Goal: Complete application form: Complete application form

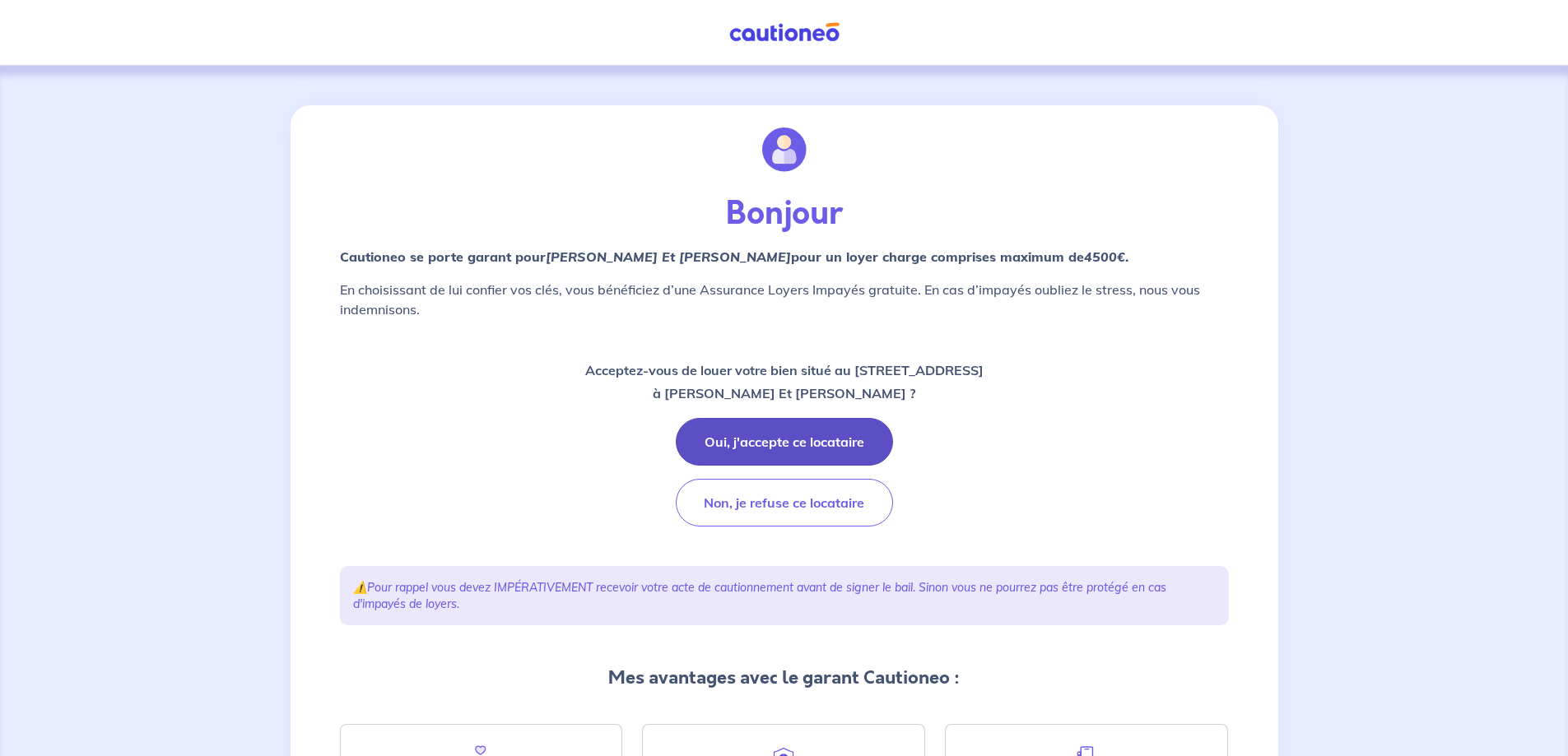
click at [839, 440] on button "Oui, j'accepte ce locataire" at bounding box center [784, 441] width 217 height 47
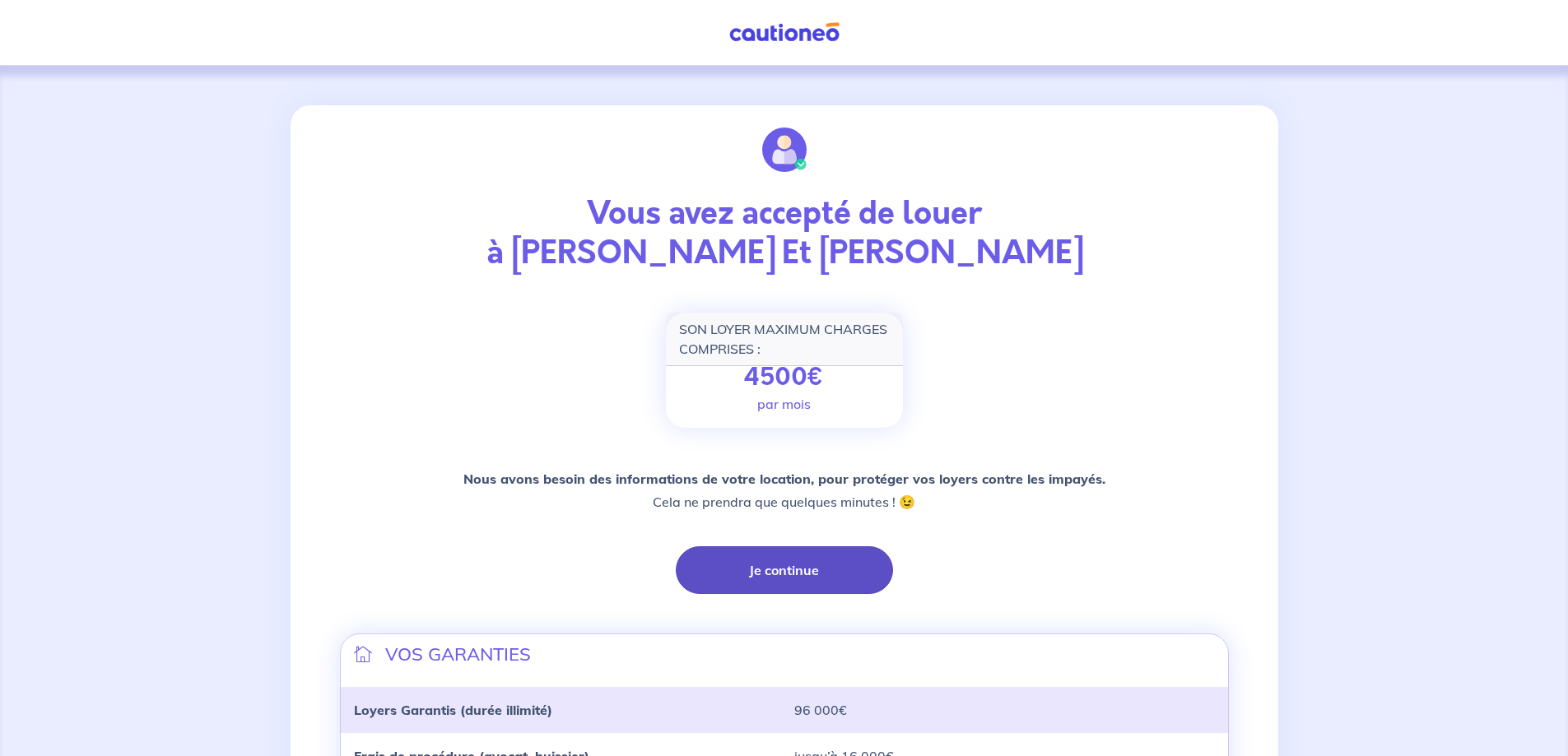
click at [796, 567] on button "Je continue" at bounding box center [784, 570] width 217 height 47
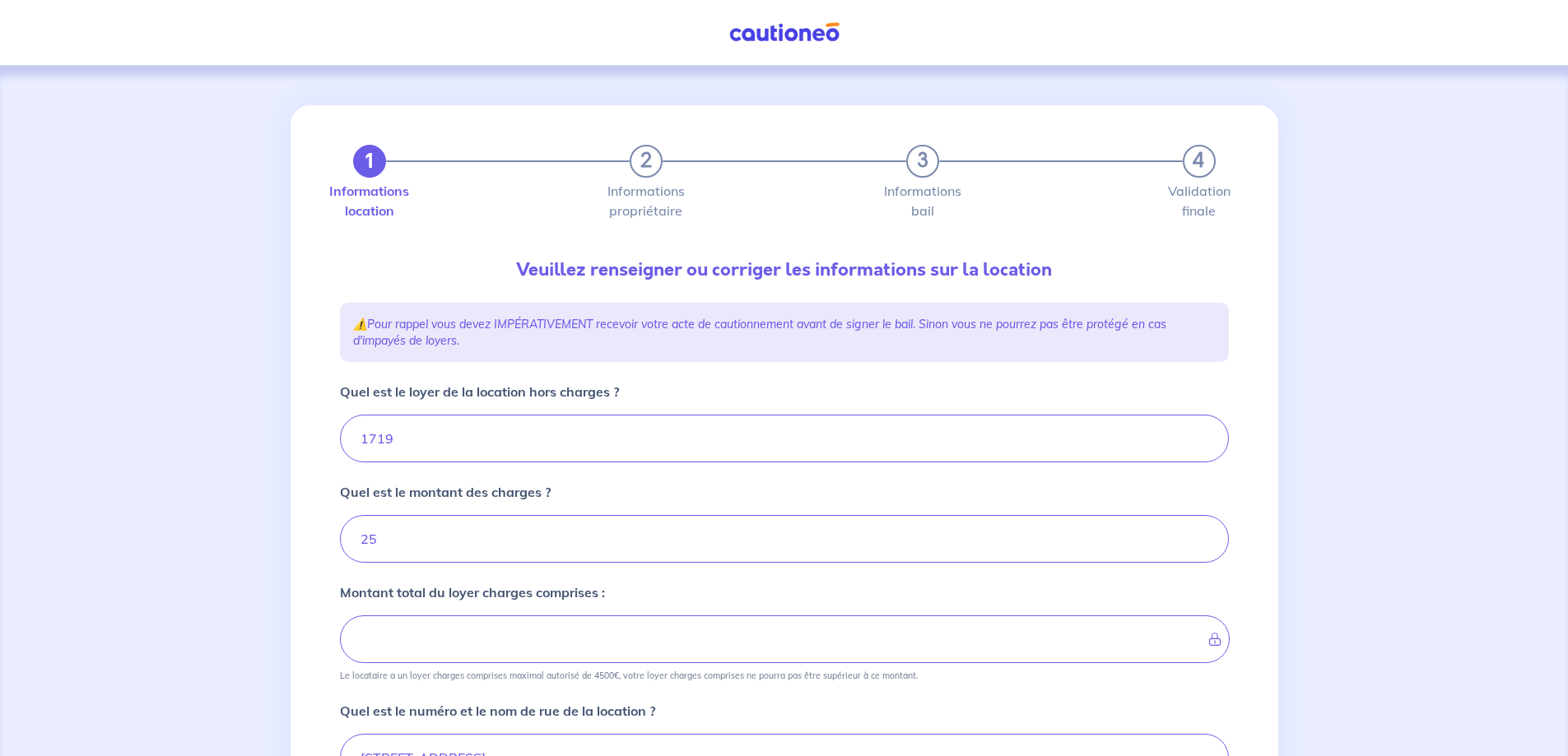
type input "1744"
click at [448, 440] on input "Quel est le loyer de la location hors charges ?" at bounding box center [784, 438] width 889 height 47
type input "17"
type input "42"
type input "1720"
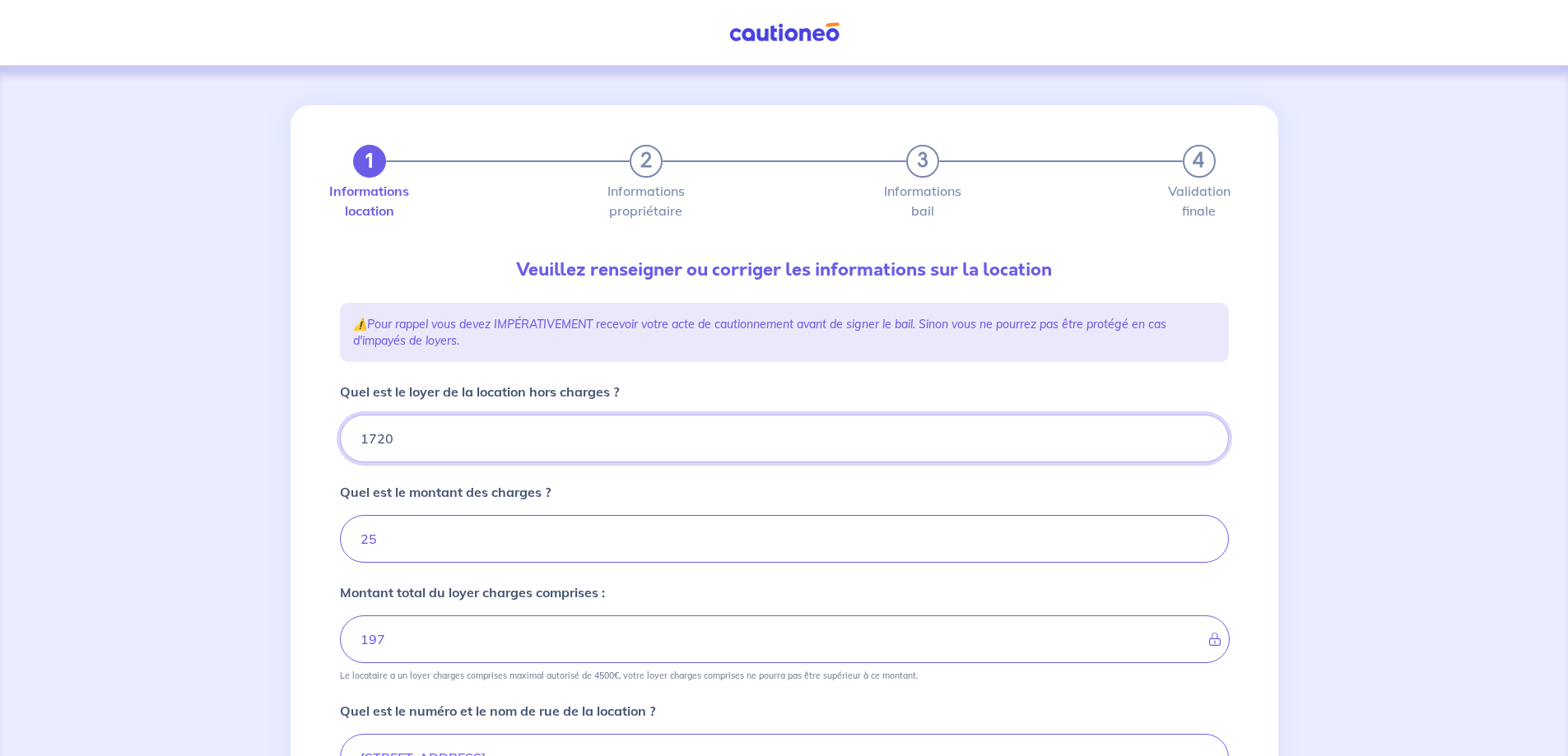
type input "1745"
type input "1720"
click at [387, 550] on input "Quel est le montant des charges ?" at bounding box center [784, 538] width 889 height 47
type input "2"
type input "1722"
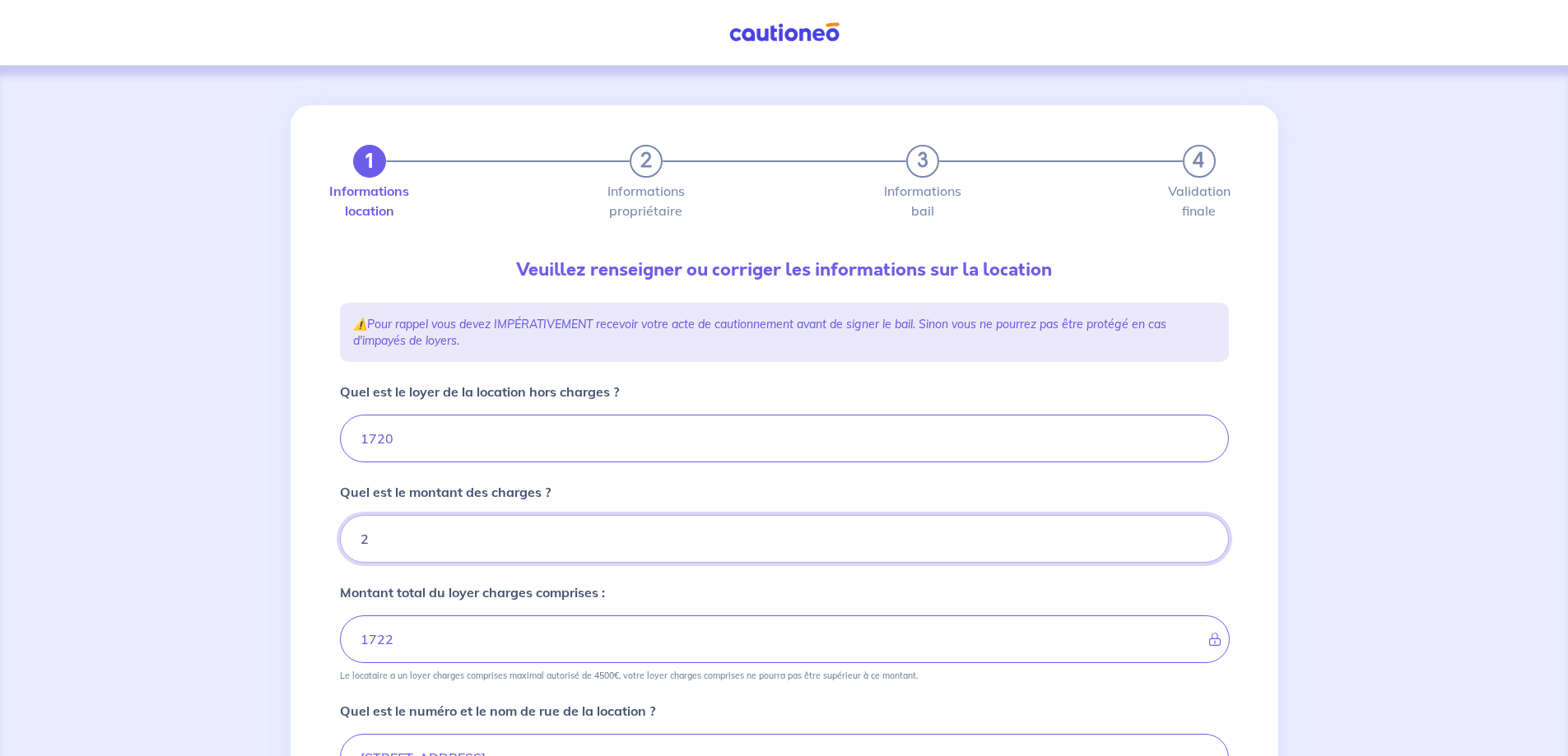
type input "24"
type input "1744"
type input "24"
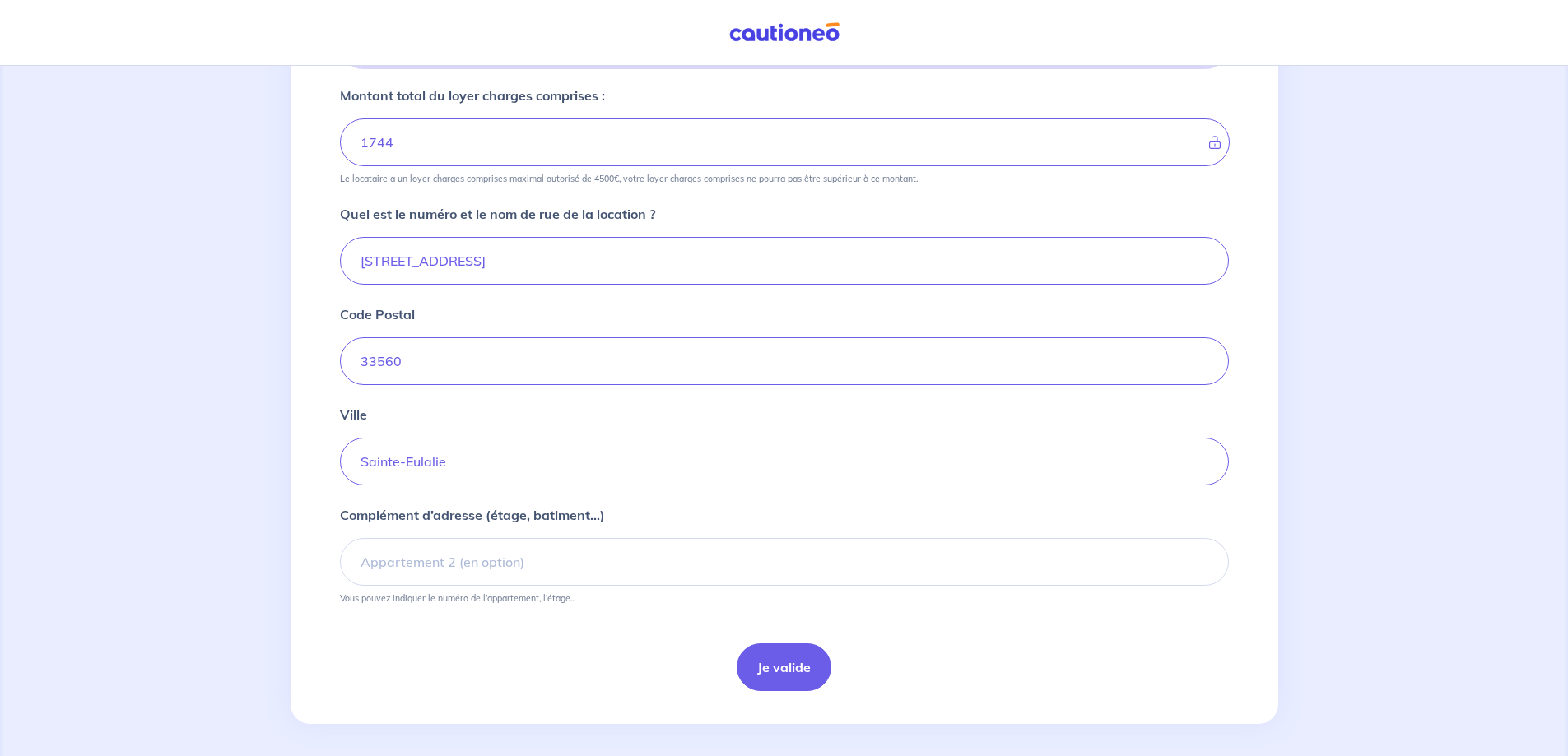
scroll to position [505, 0]
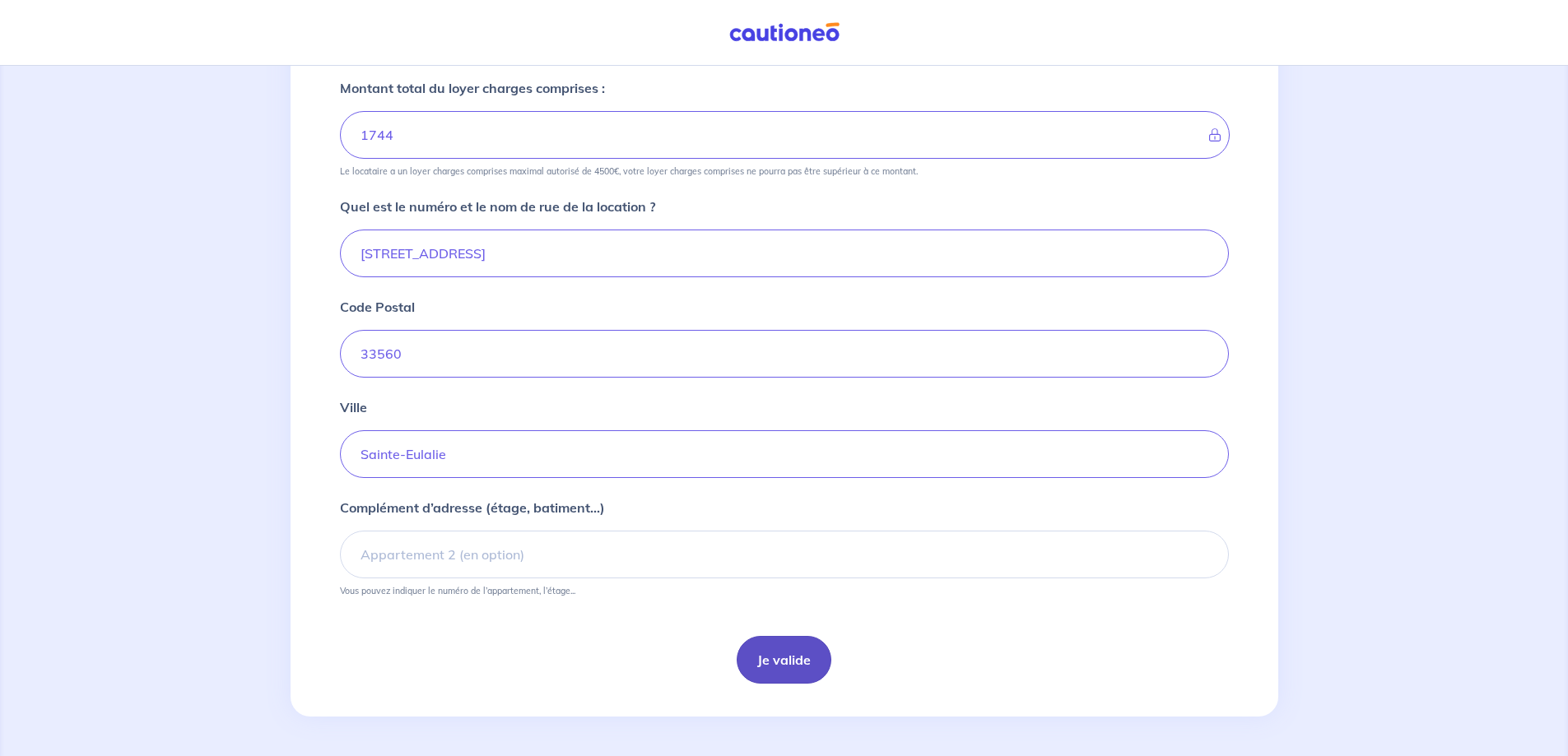
click at [786, 653] on button "Je valide" at bounding box center [784, 660] width 95 height 47
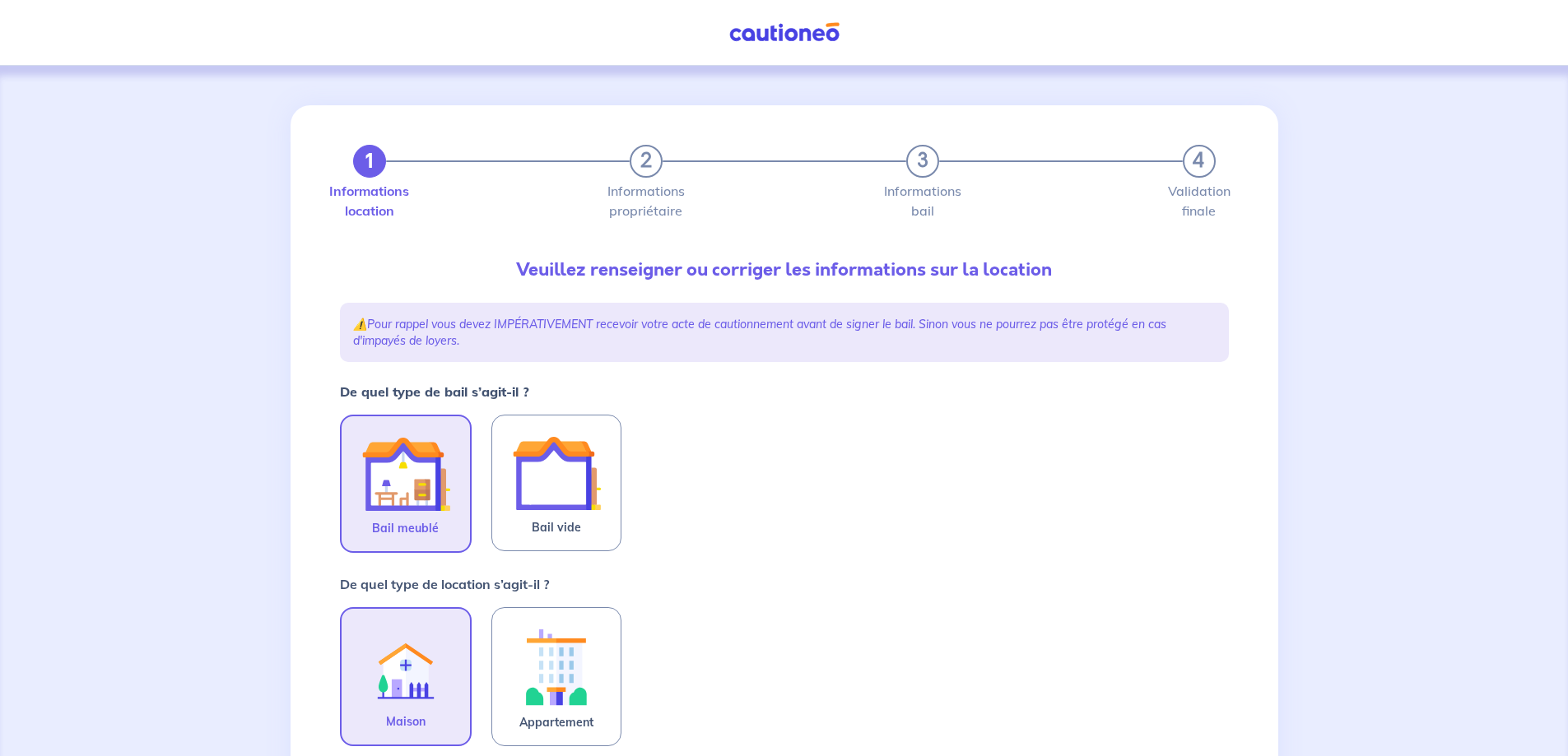
click at [407, 500] on img at bounding box center [406, 474] width 89 height 89
click at [0, 0] on input "Bail meublé" at bounding box center [0, 0] width 0 height 0
click at [418, 679] on img at bounding box center [406, 666] width 89 height 90
click at [0, 0] on input "Maison" at bounding box center [0, 0] width 0 height 0
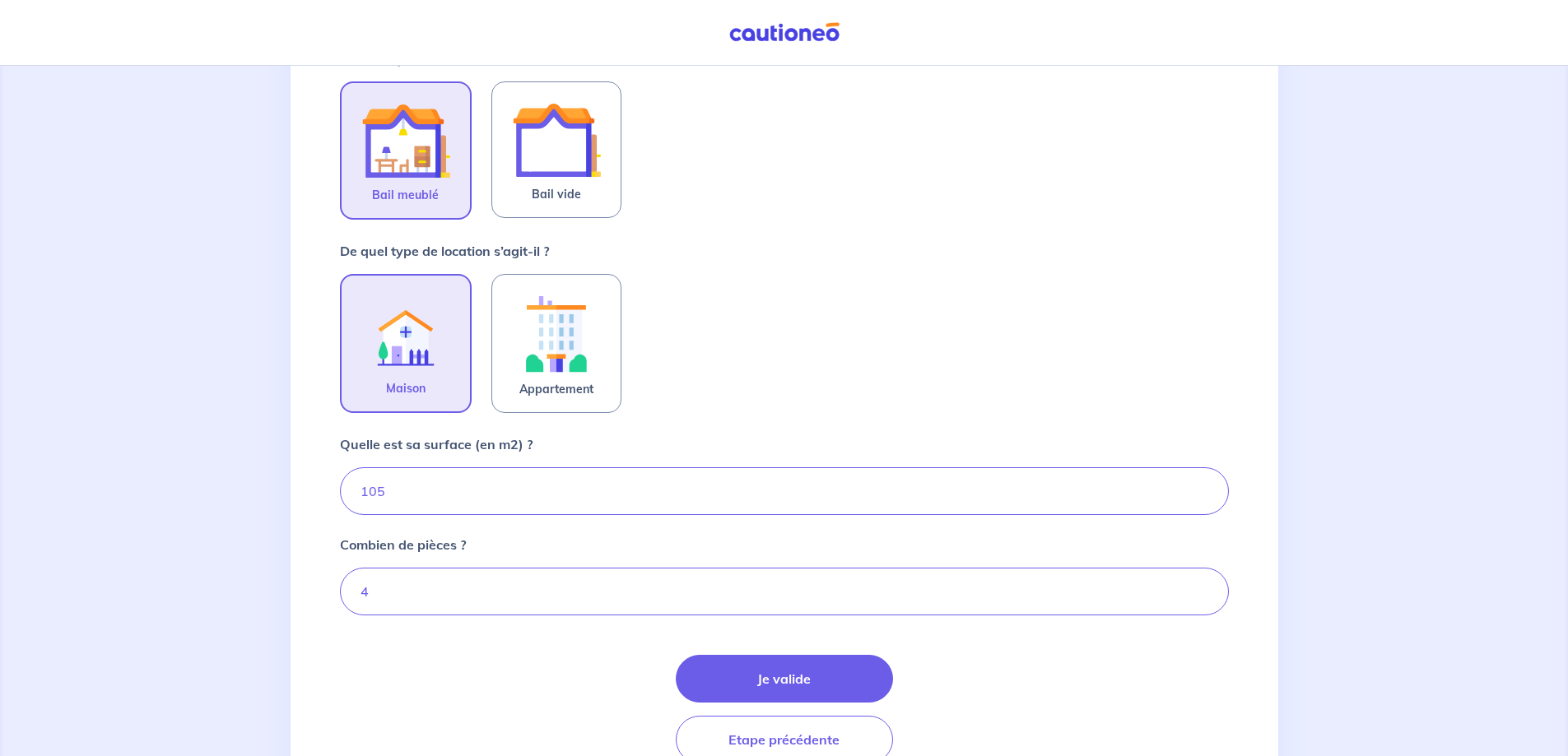
scroll to position [413, 0]
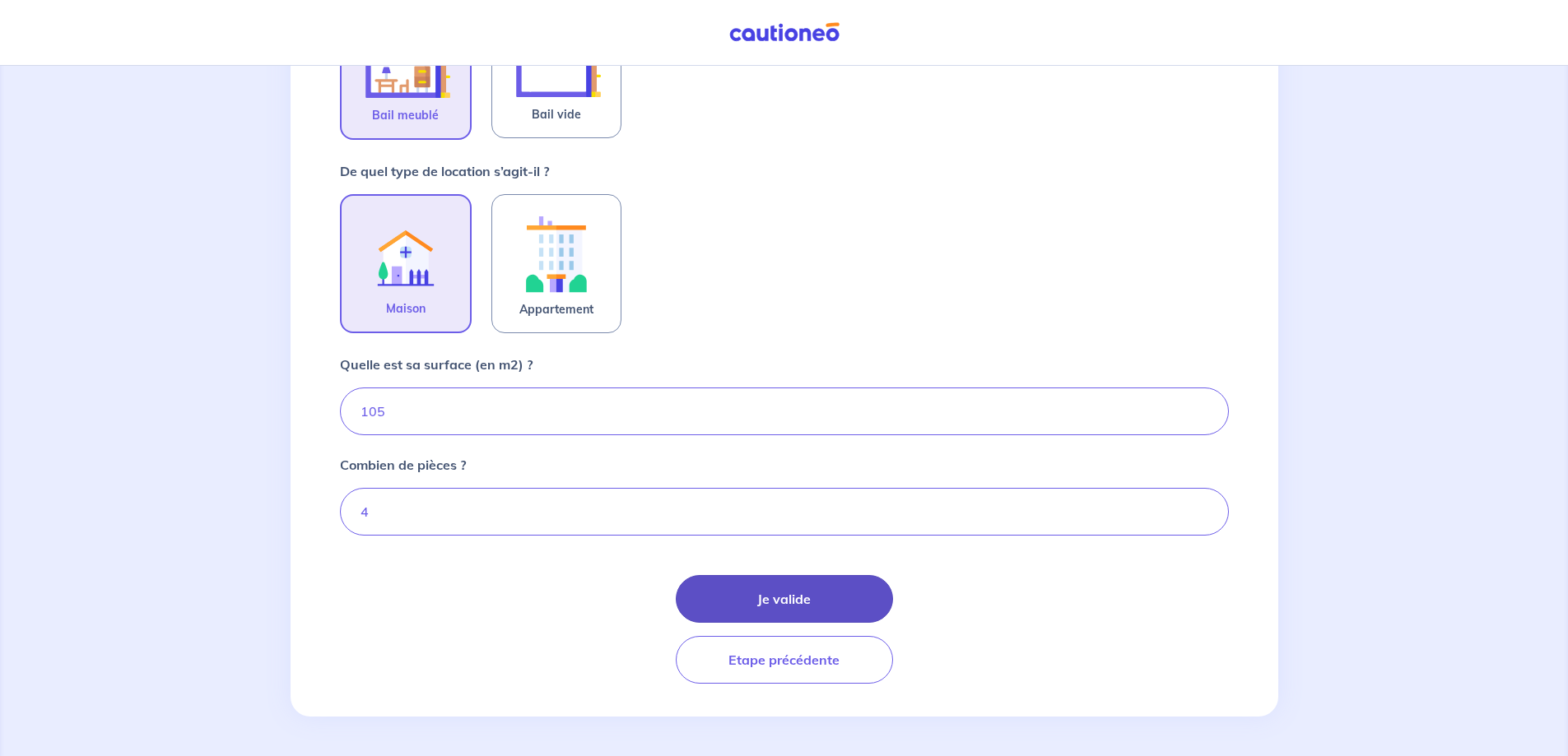
click at [791, 588] on button "Je valide" at bounding box center [784, 598] width 217 height 47
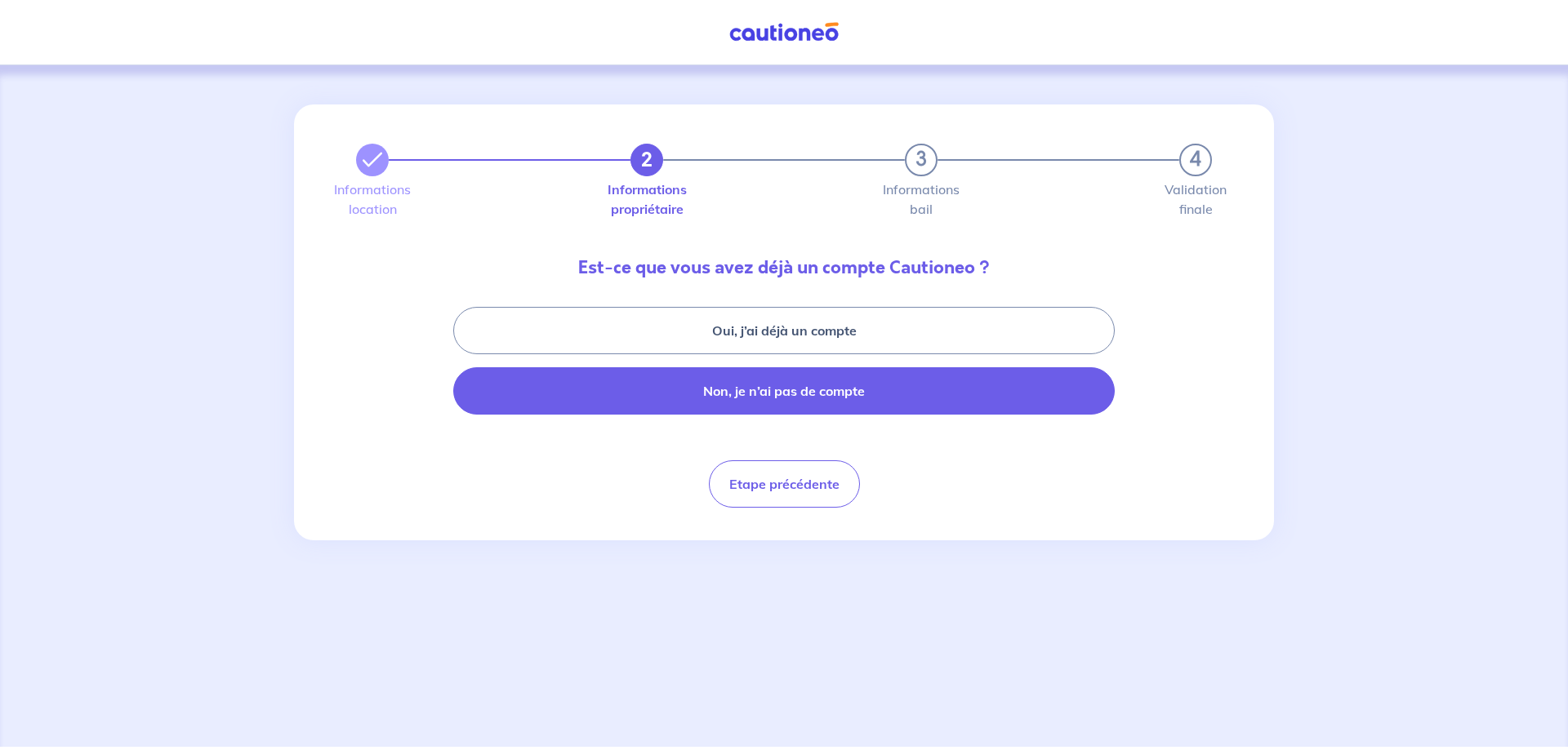
click at [829, 405] on button "Non, je n’ai pas de compte" at bounding box center [784, 390] width 661 height 47
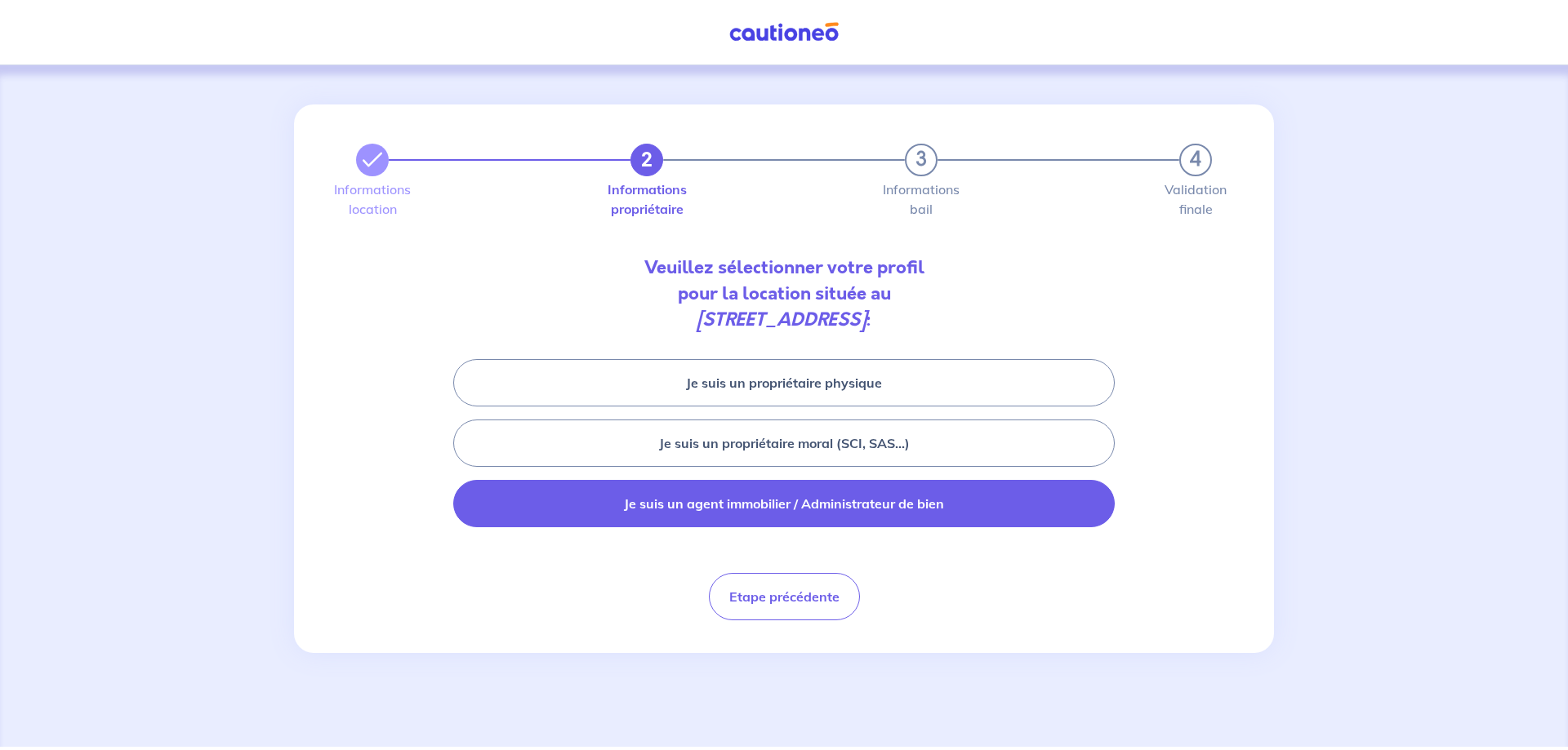
click at [802, 516] on button "Je suis un agent immobilier / Administrateur de bien" at bounding box center [784, 503] width 661 height 47
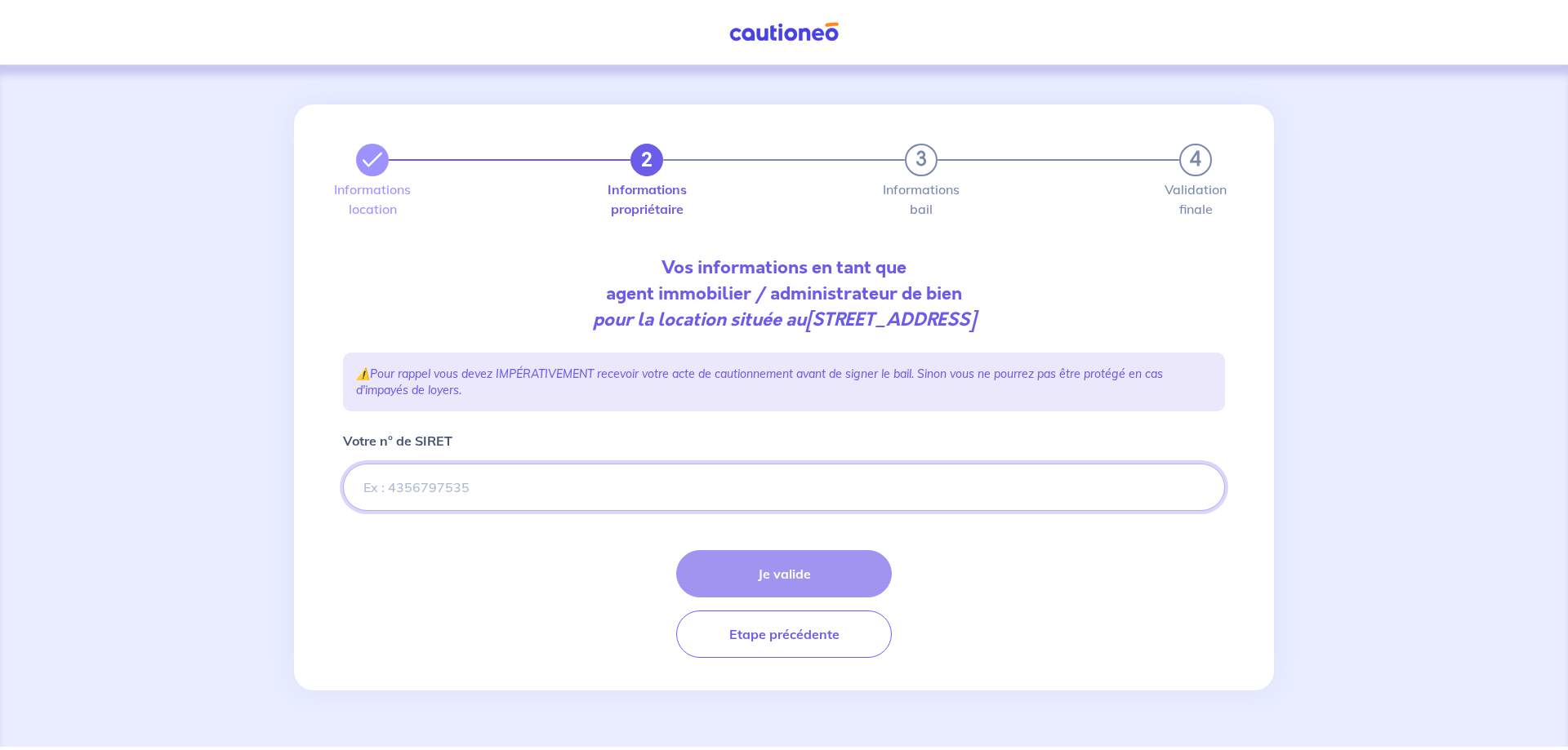
click at [470, 502] on input "Votre n° de SIRET" at bounding box center [784, 487] width 882 height 47
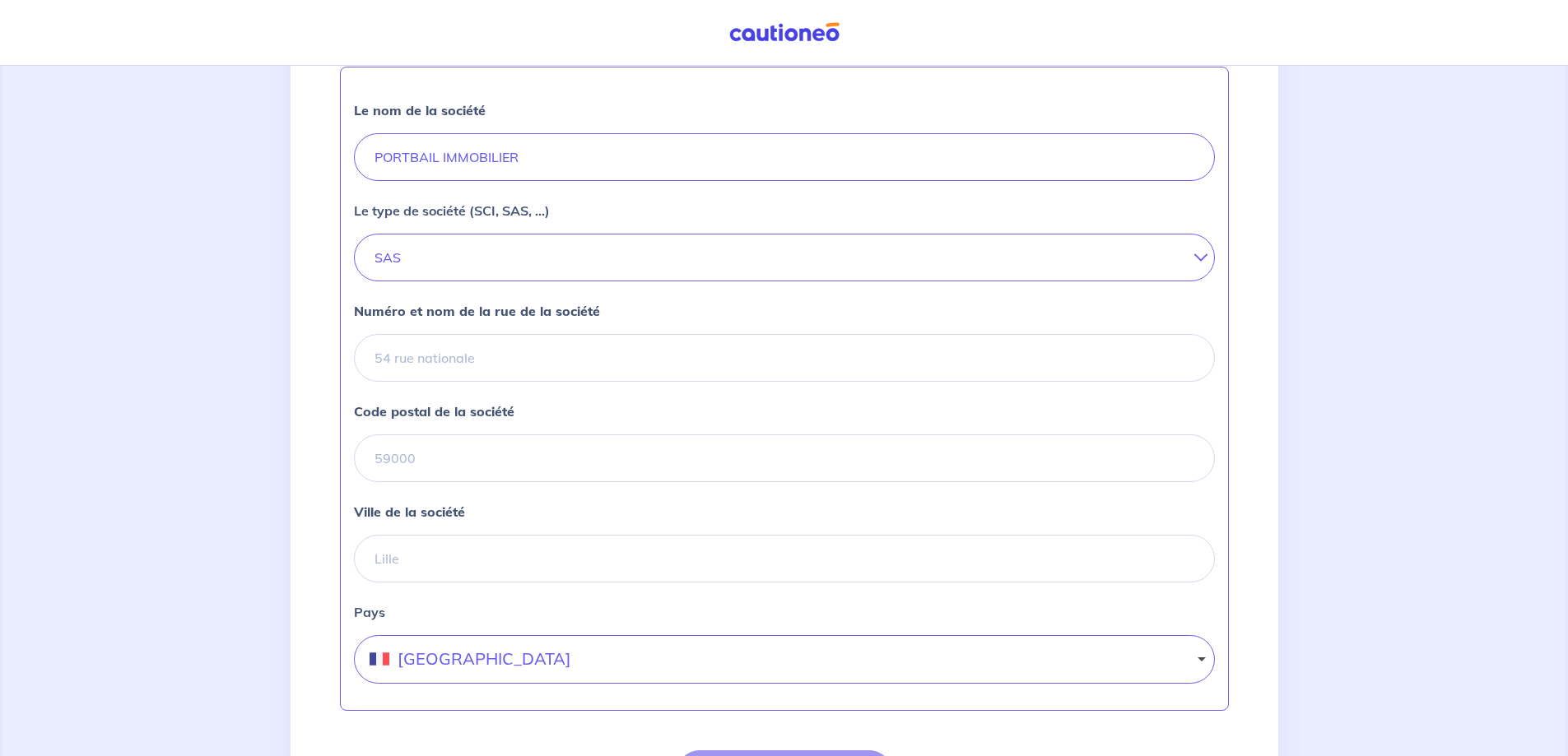
scroll to position [460, 0]
type input "384207965"
click at [409, 363] on input "Numéro et nom de la rue de la société" at bounding box center [784, 359] width 861 height 47
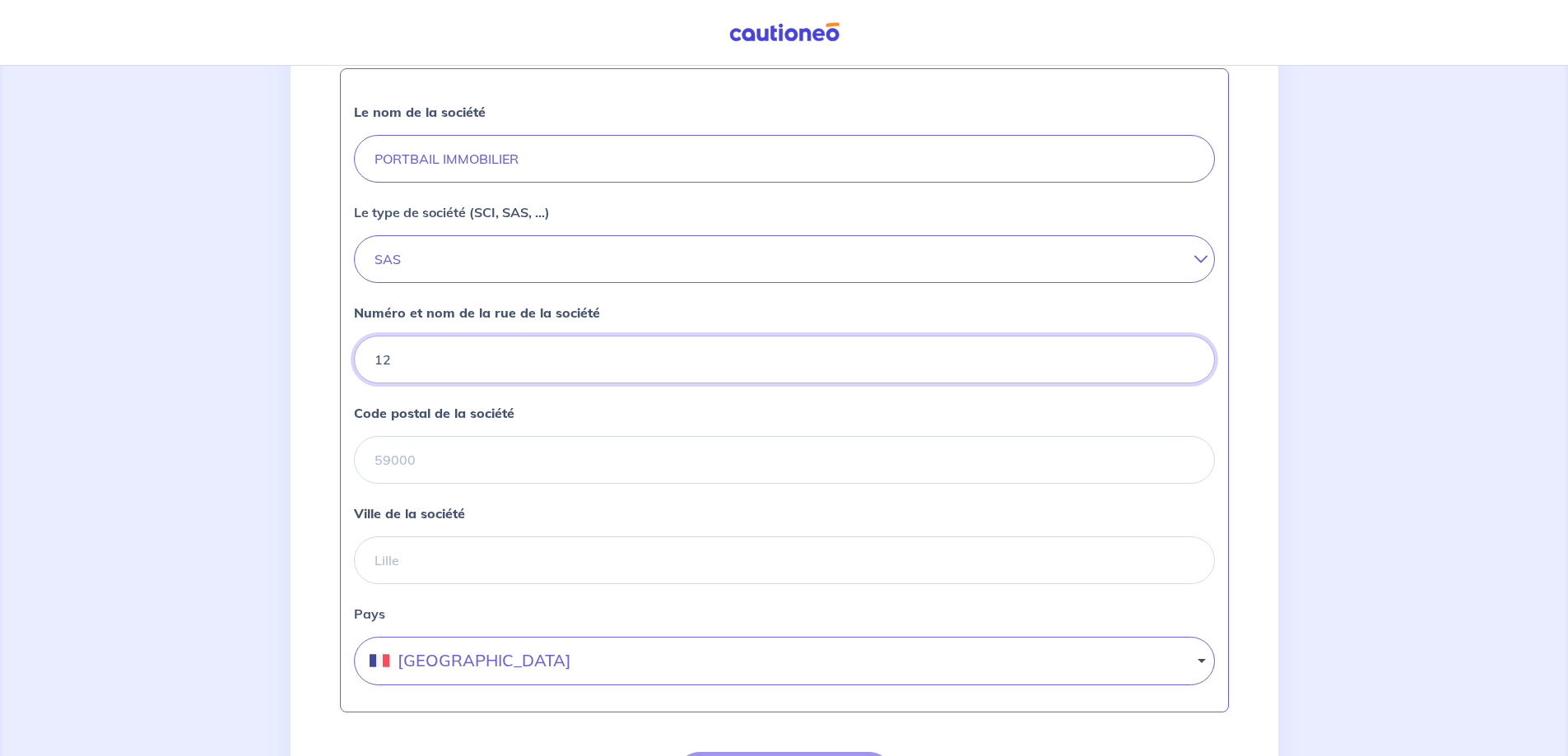
type input "12 ALLEE DU CHAMP DE FOIRE"
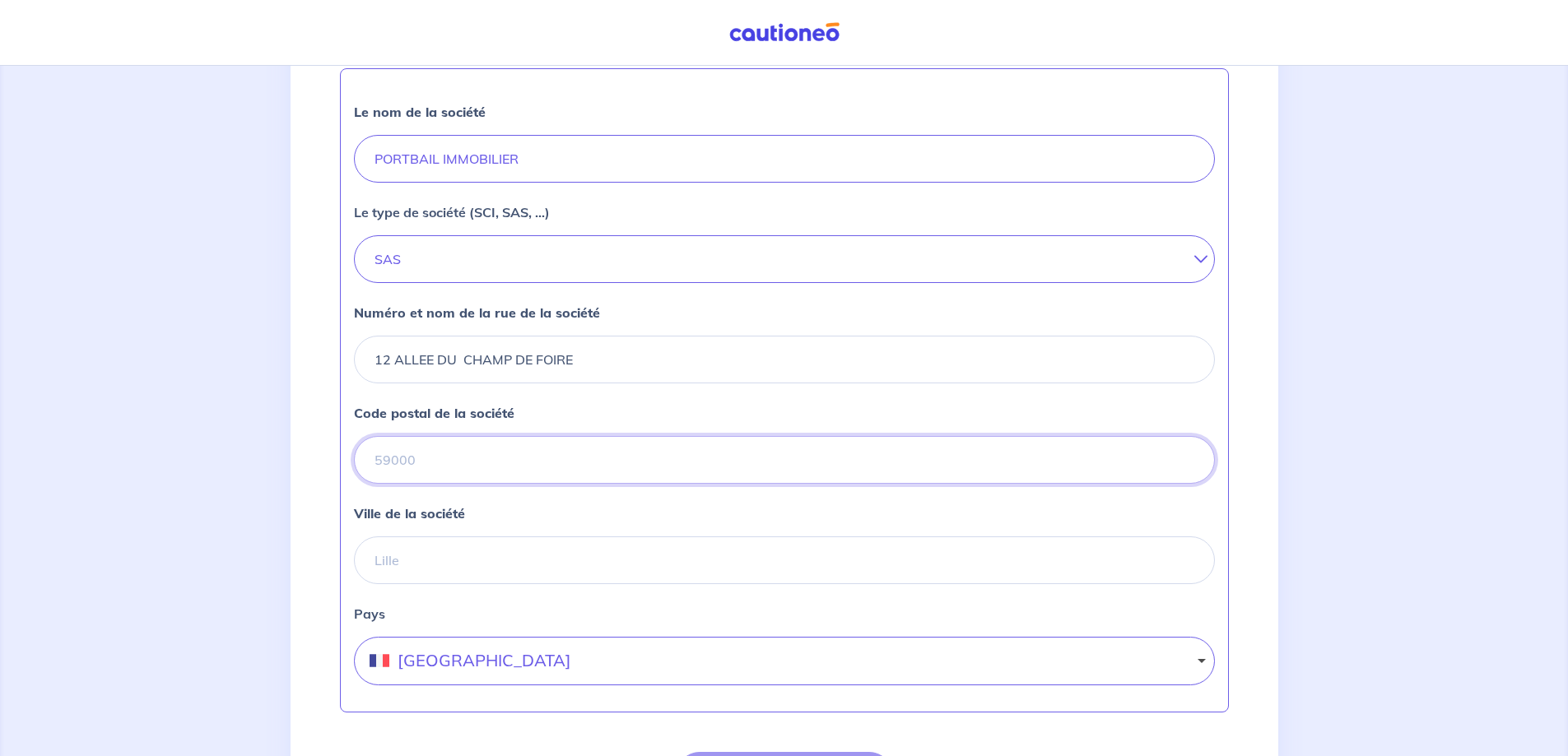
click at [444, 469] on input "Code postal de la société" at bounding box center [784, 460] width 861 height 47
type input "33240"
type input "saint-andré de cubzac"
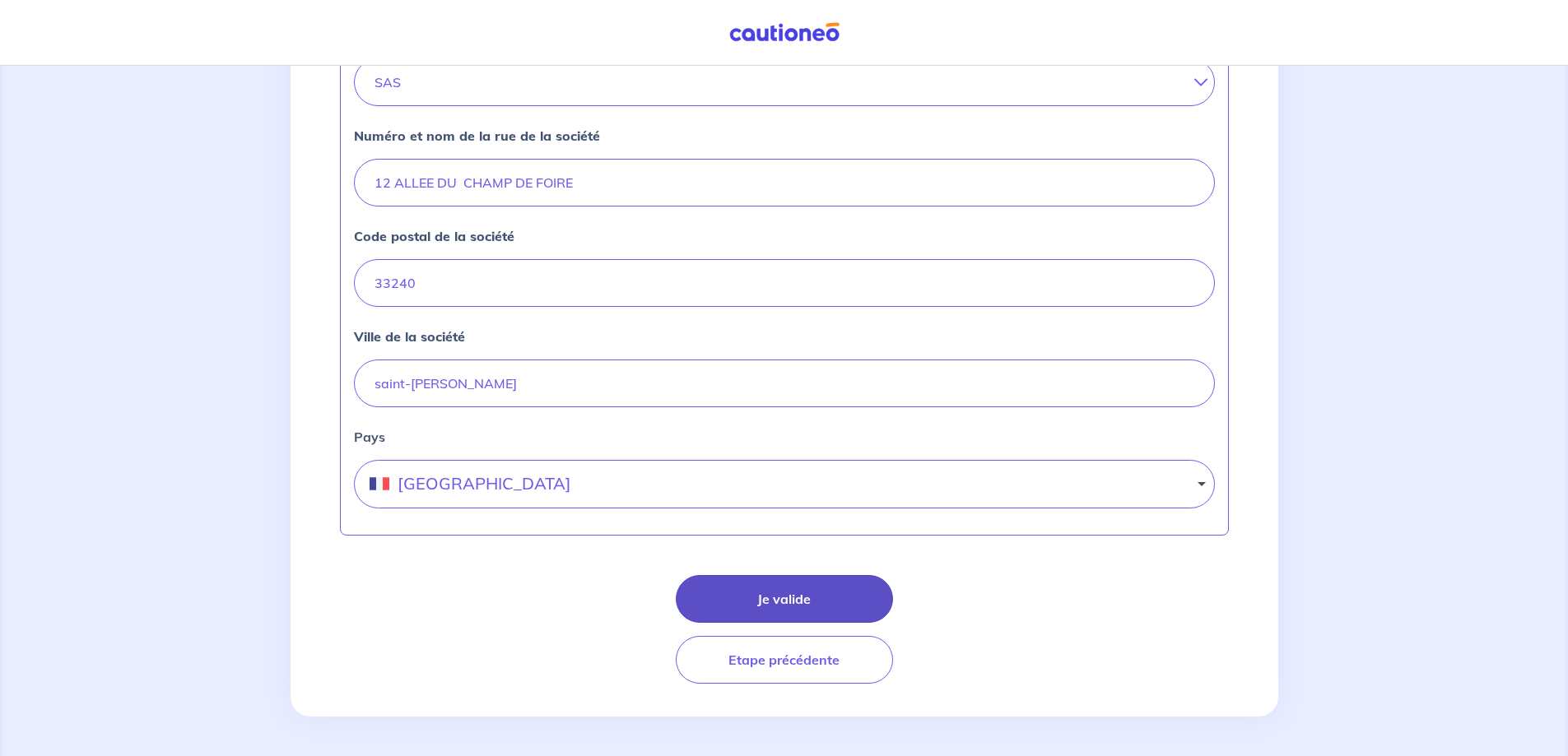
click at [741, 604] on button "Je valide" at bounding box center [784, 598] width 217 height 47
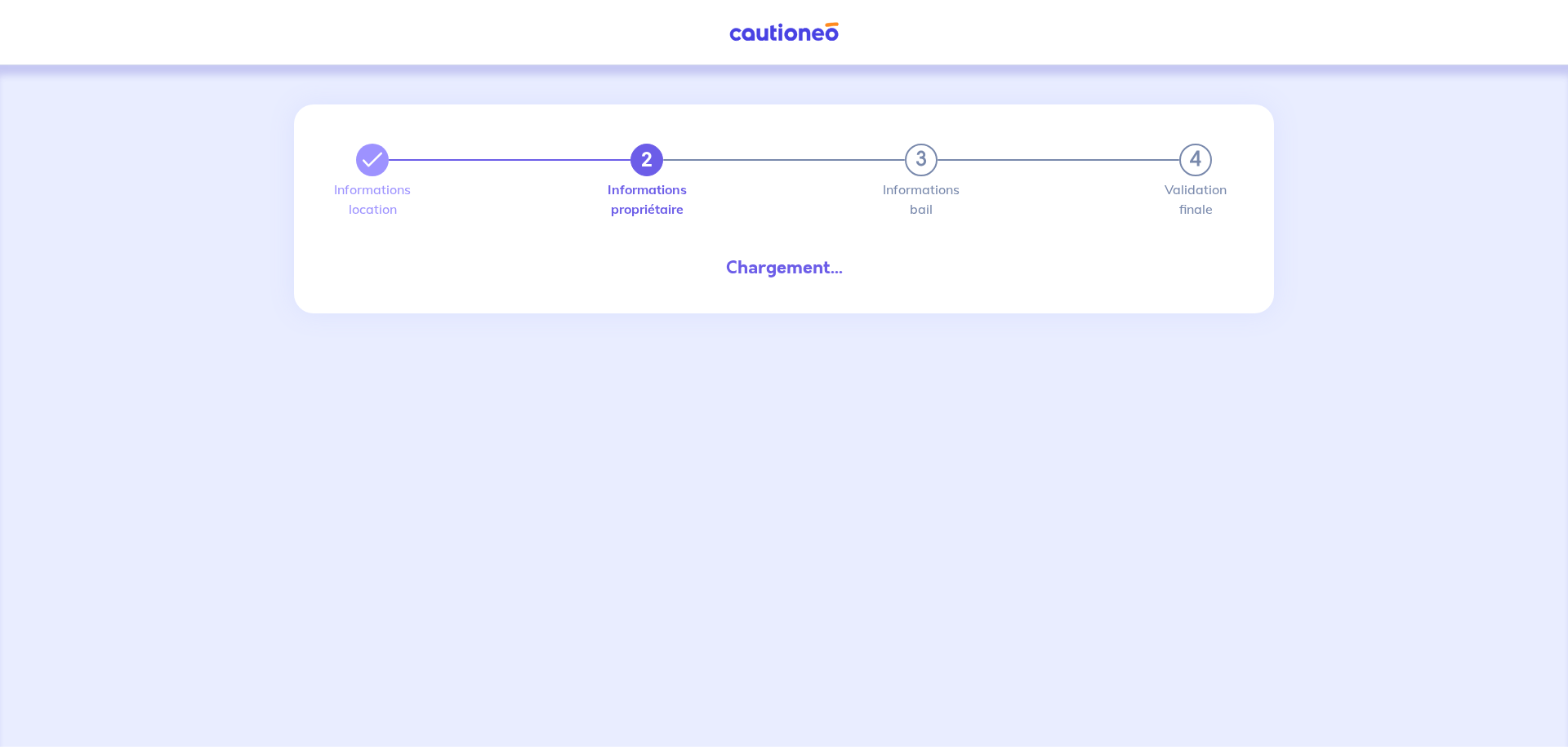
select select "FR"
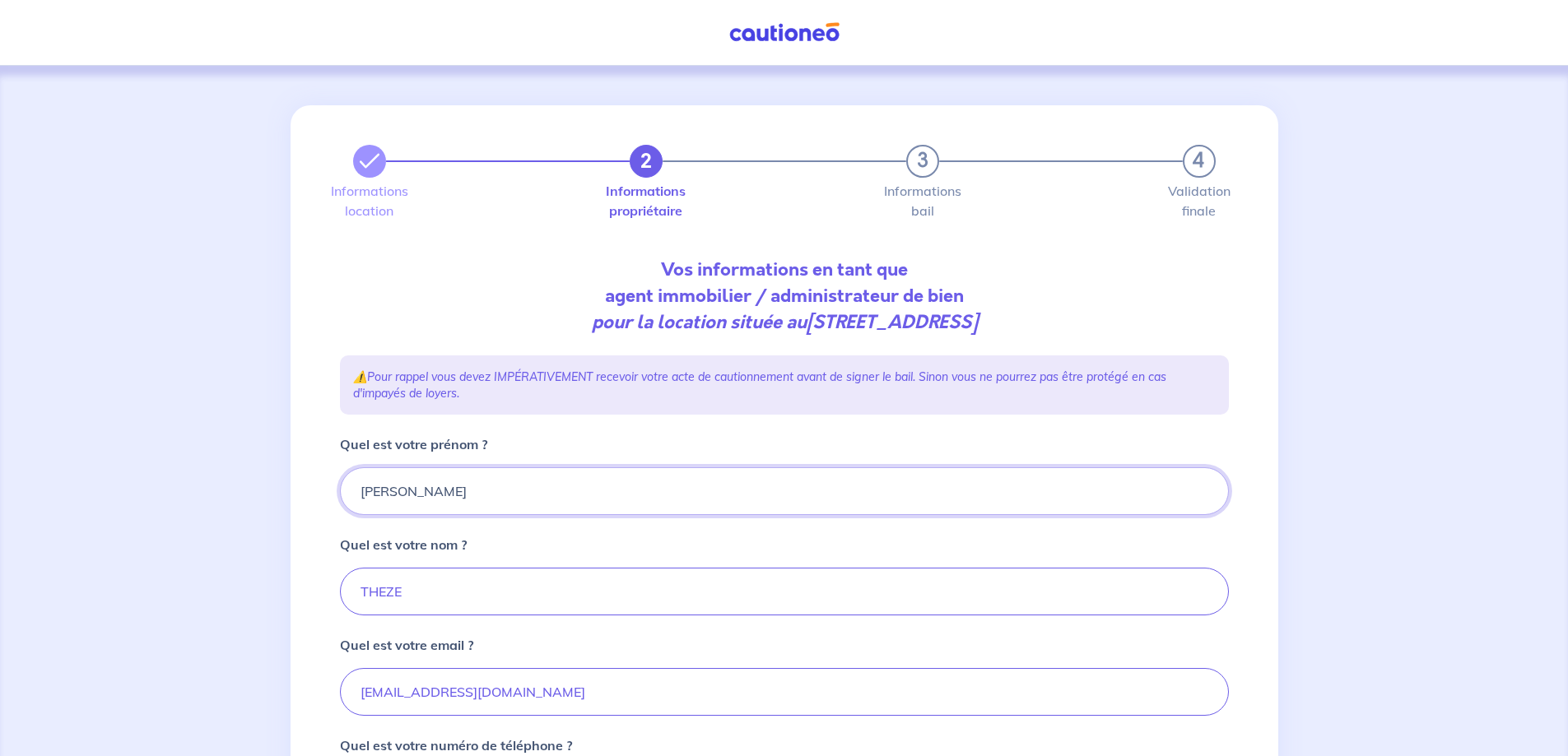
click at [369, 494] on input "Cristelle" at bounding box center [784, 491] width 889 height 47
type input "Christelle"
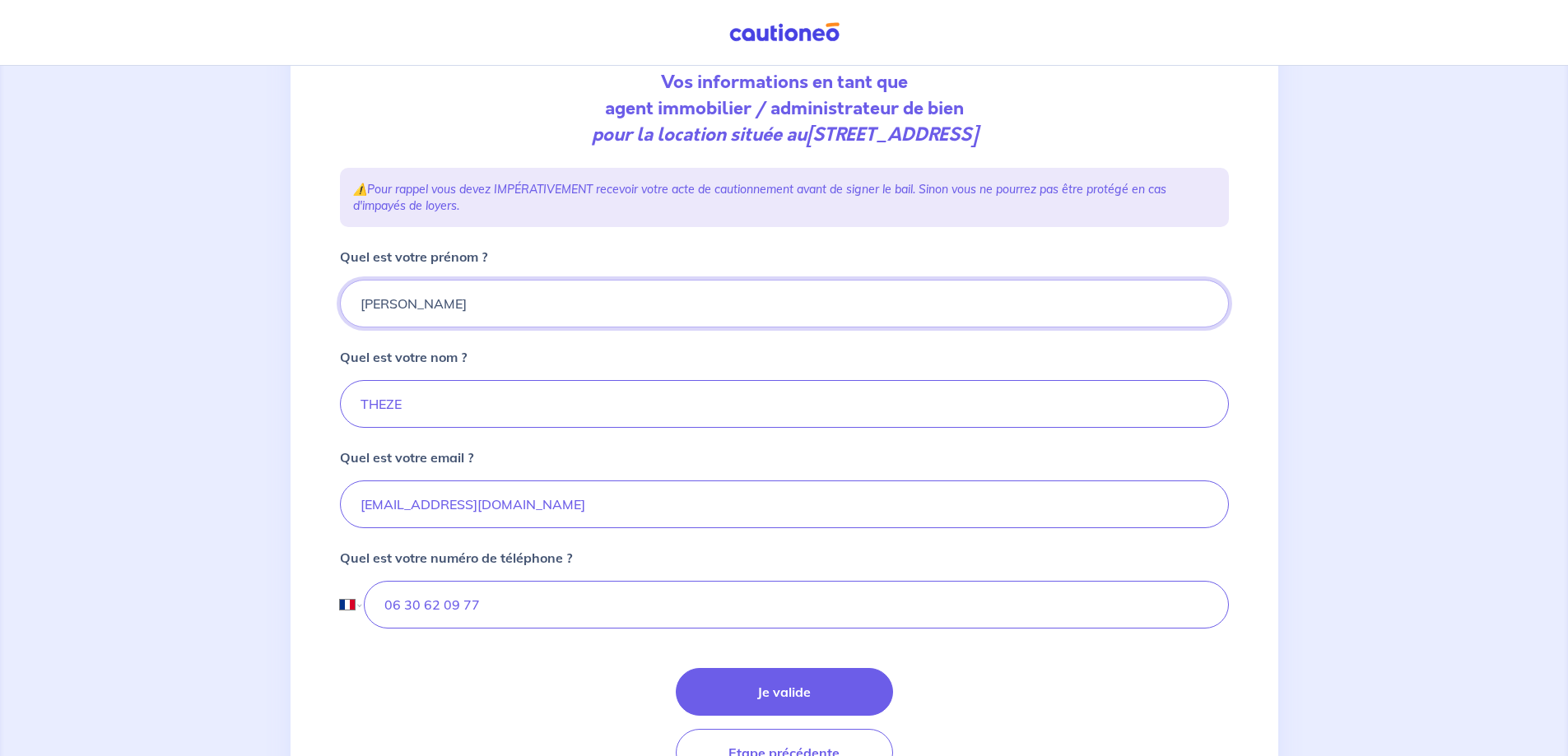
scroll to position [281, 0]
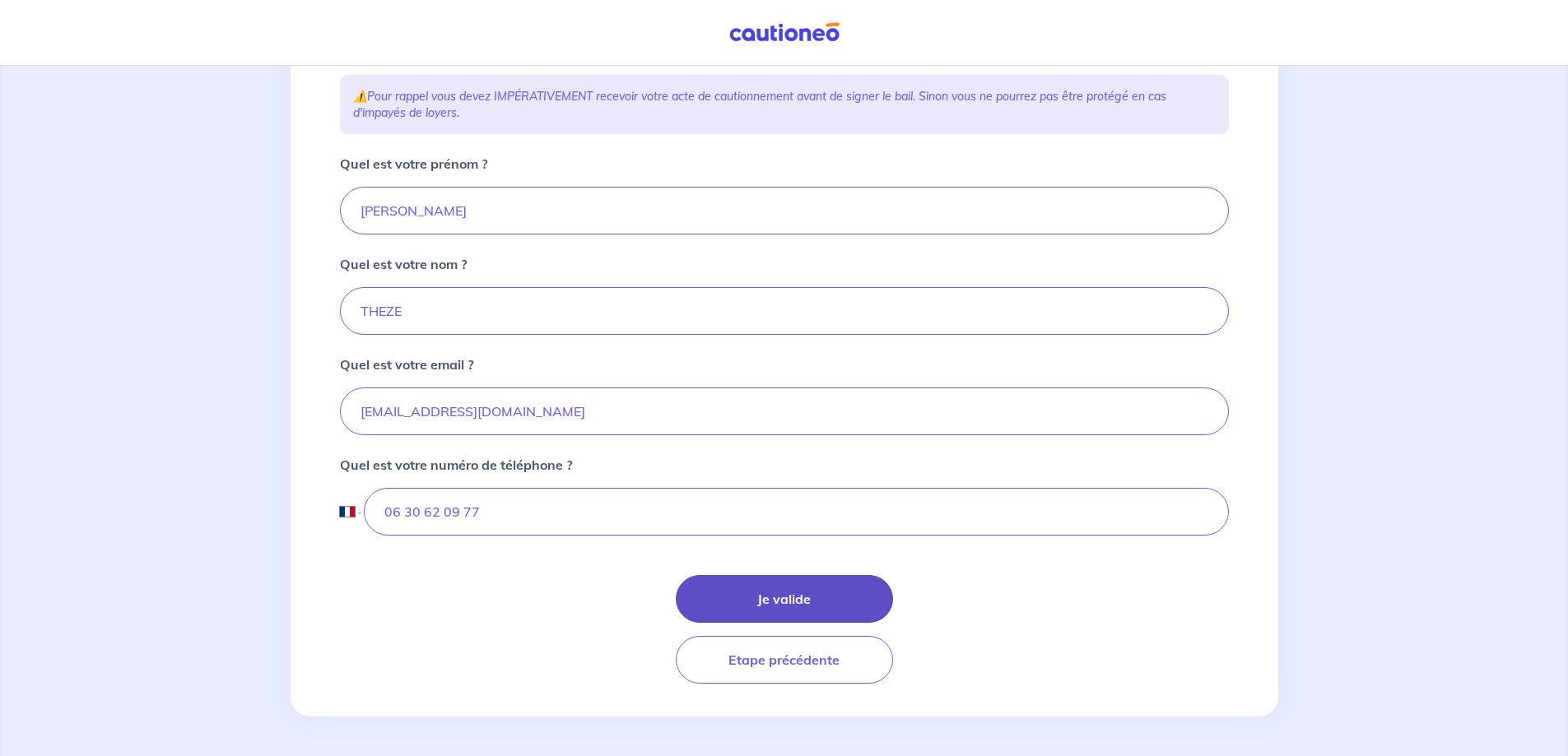
click at [771, 593] on button "Je valide" at bounding box center [784, 598] width 217 height 47
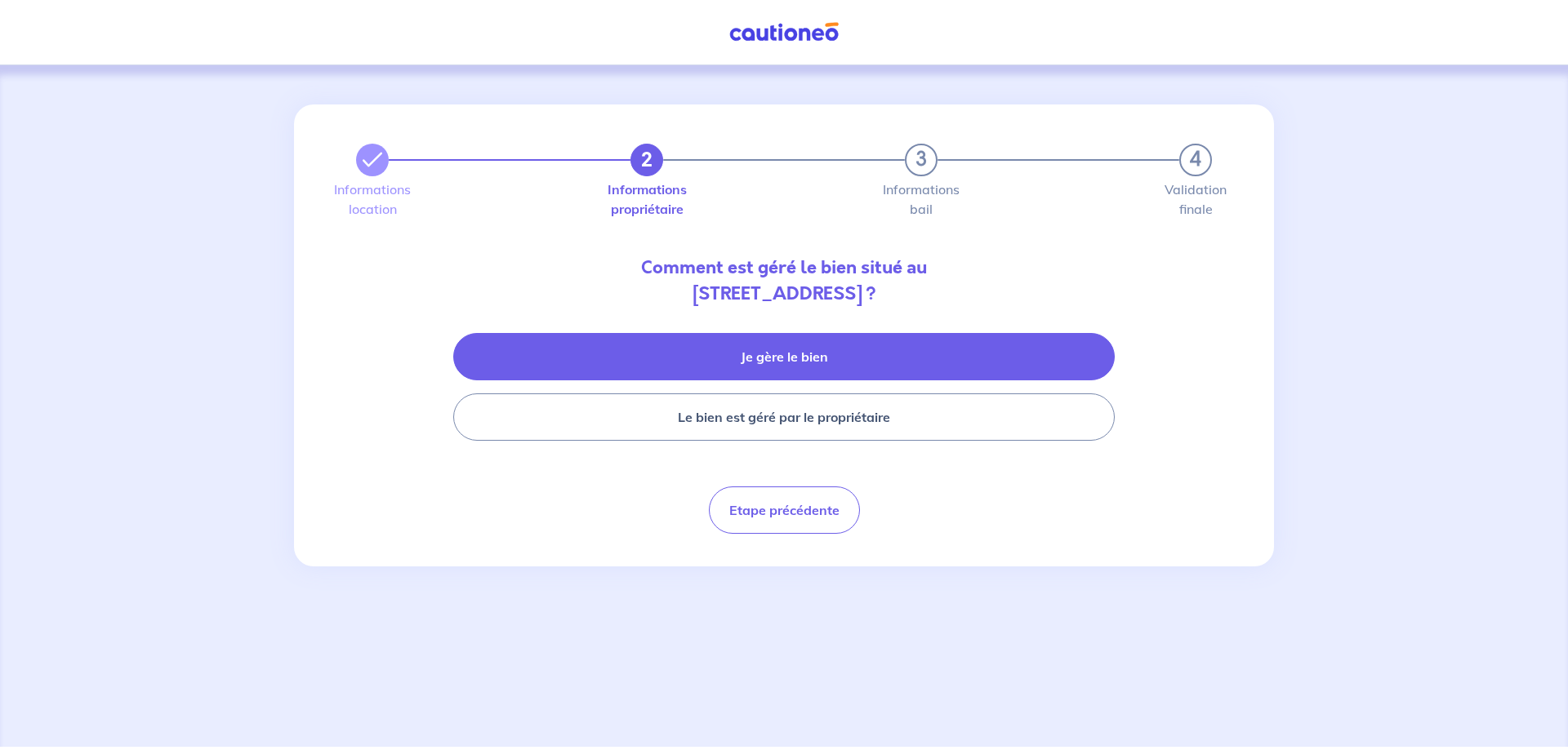
click at [761, 358] on button "Je gère le bien" at bounding box center [784, 356] width 661 height 47
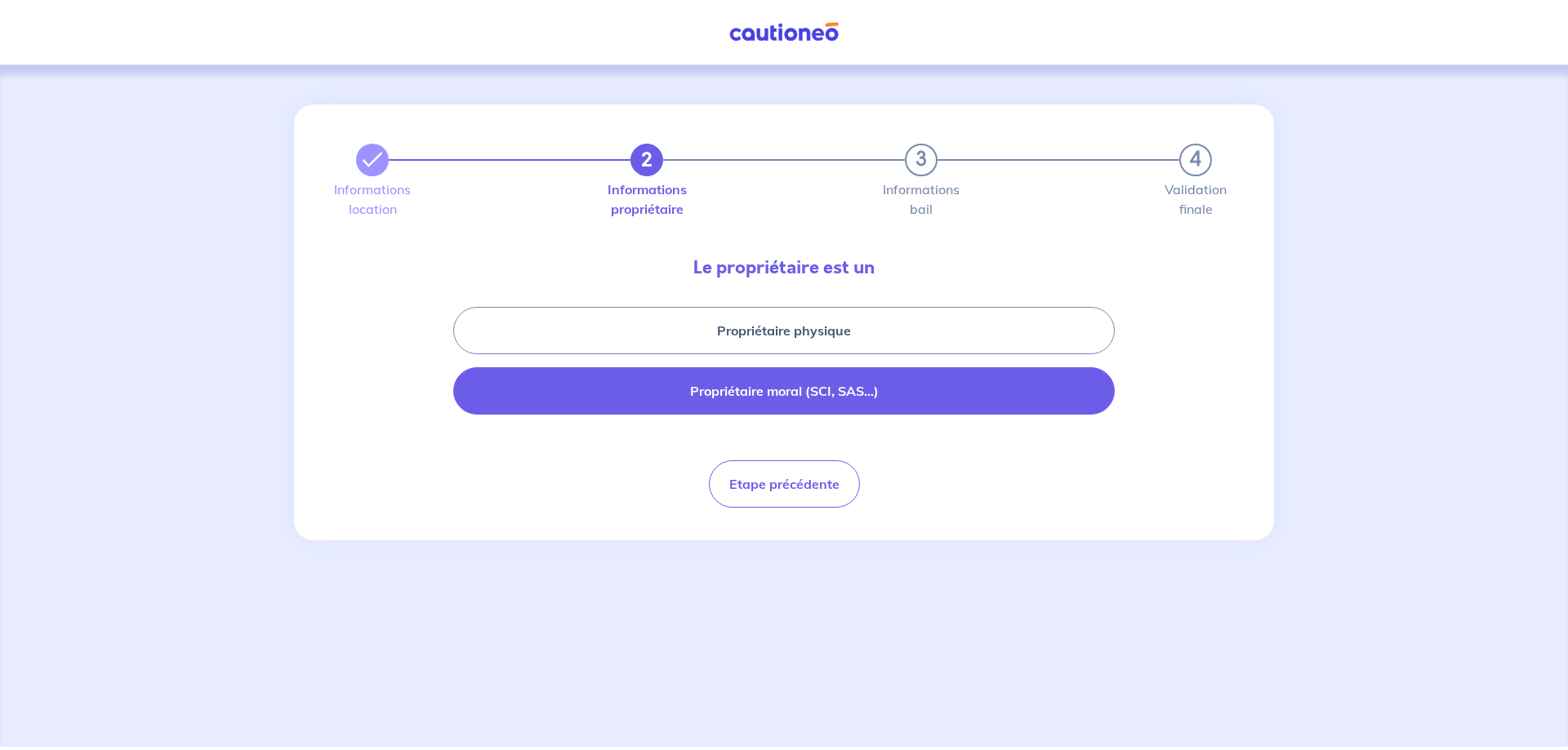
click at [735, 393] on button "Propriétaire moral (SCI, SAS...)" at bounding box center [784, 390] width 661 height 47
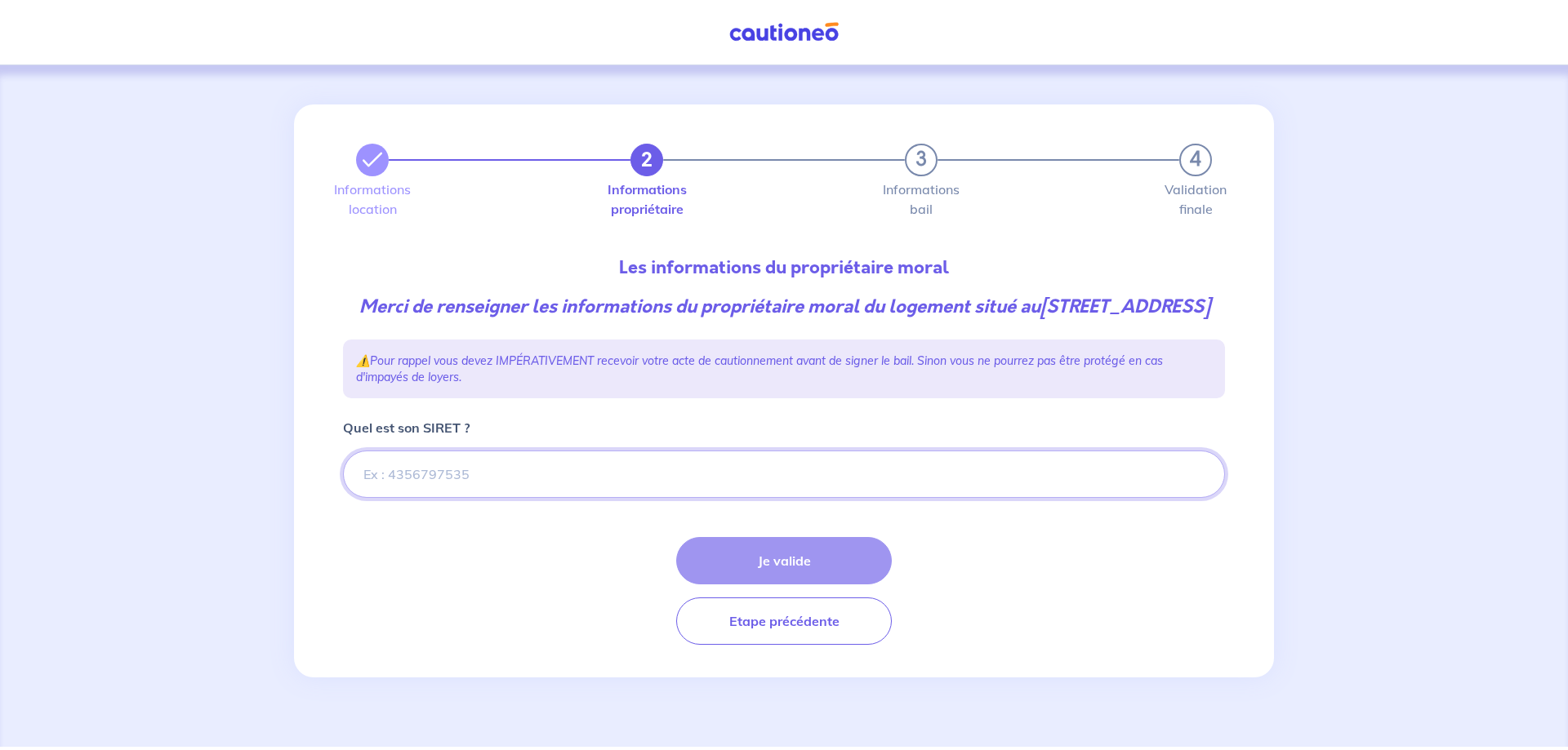
click at [475, 496] on input "Quel est son SIRET ?" at bounding box center [784, 474] width 882 height 47
paste input "383 318 987"
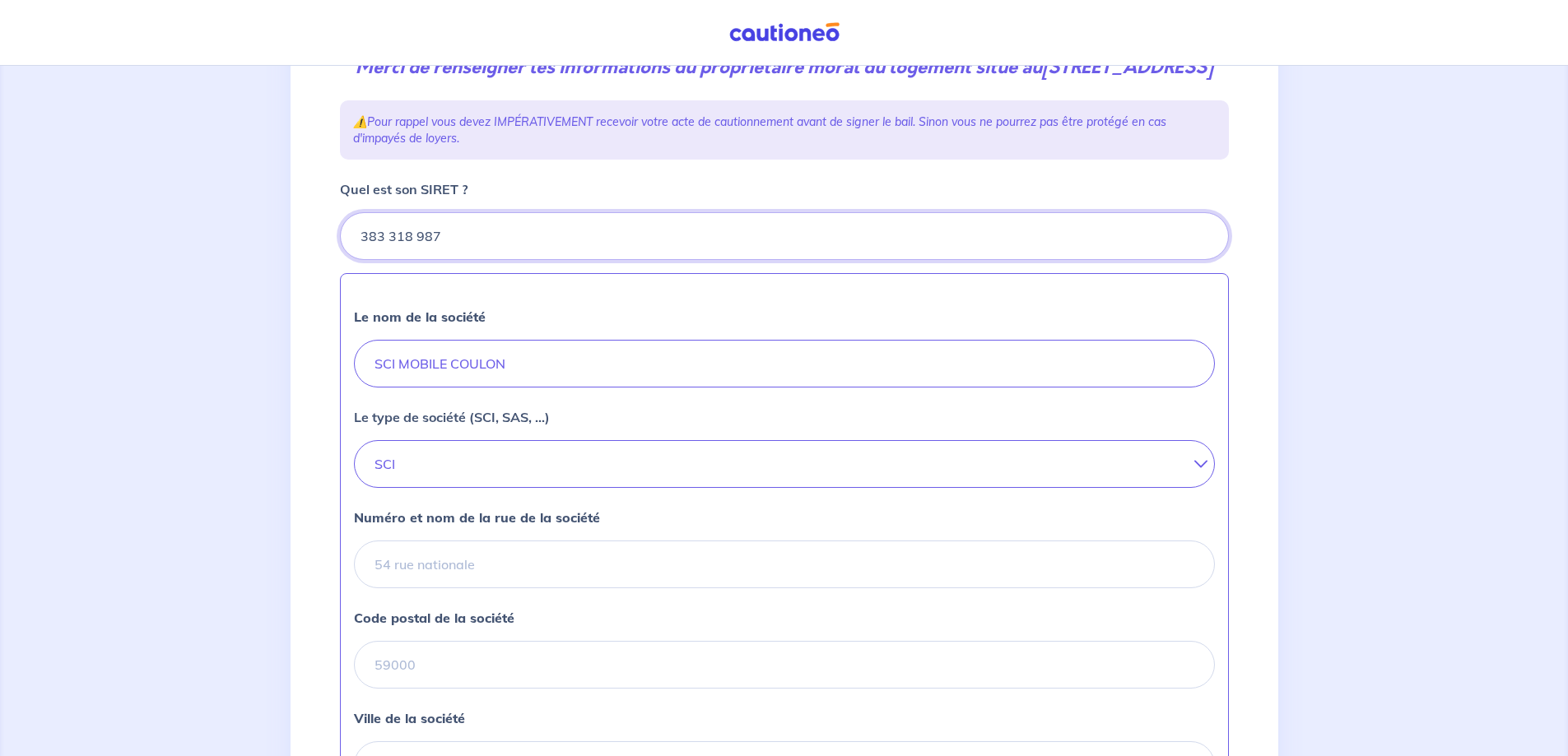
scroll to position [427, 0]
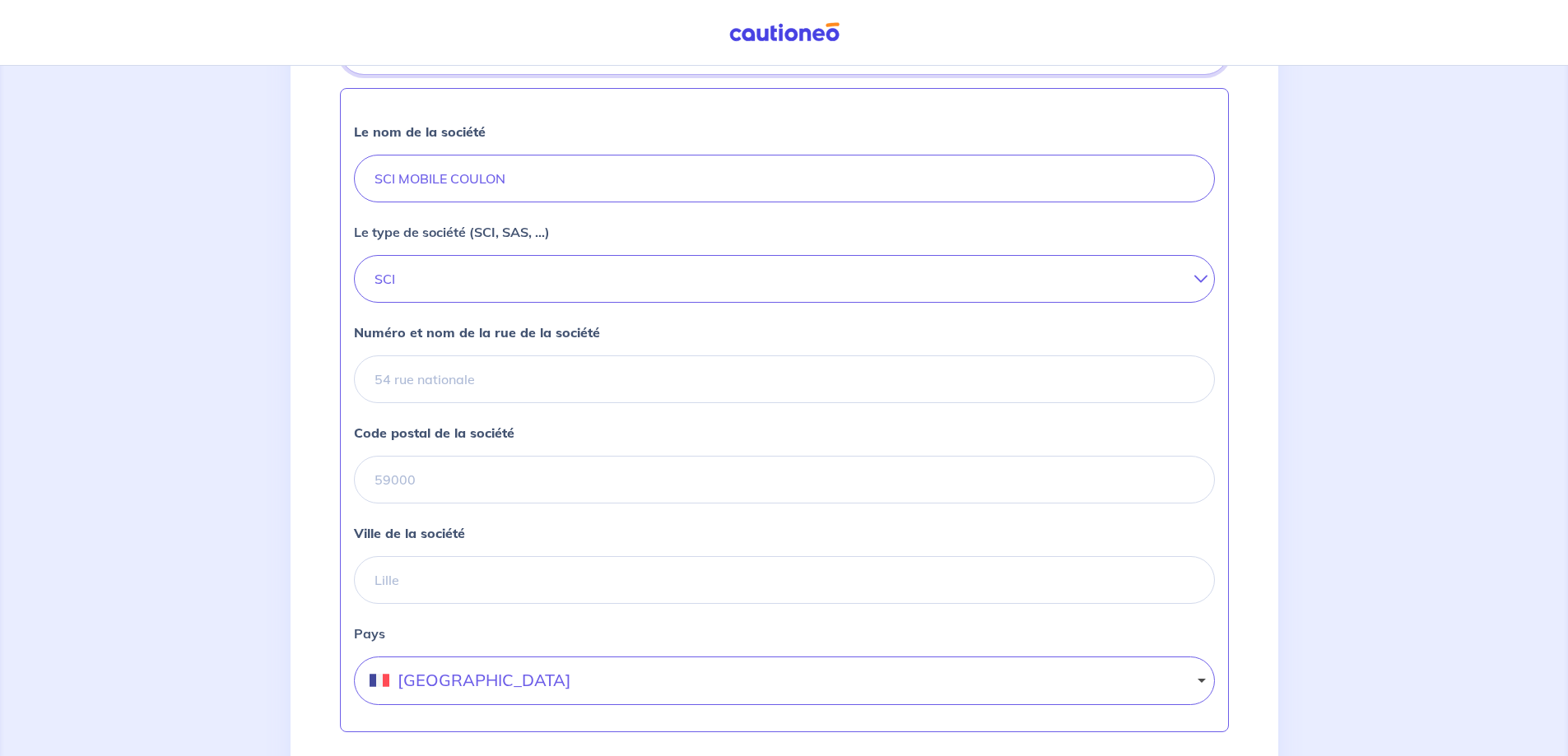
type input "383 318 987"
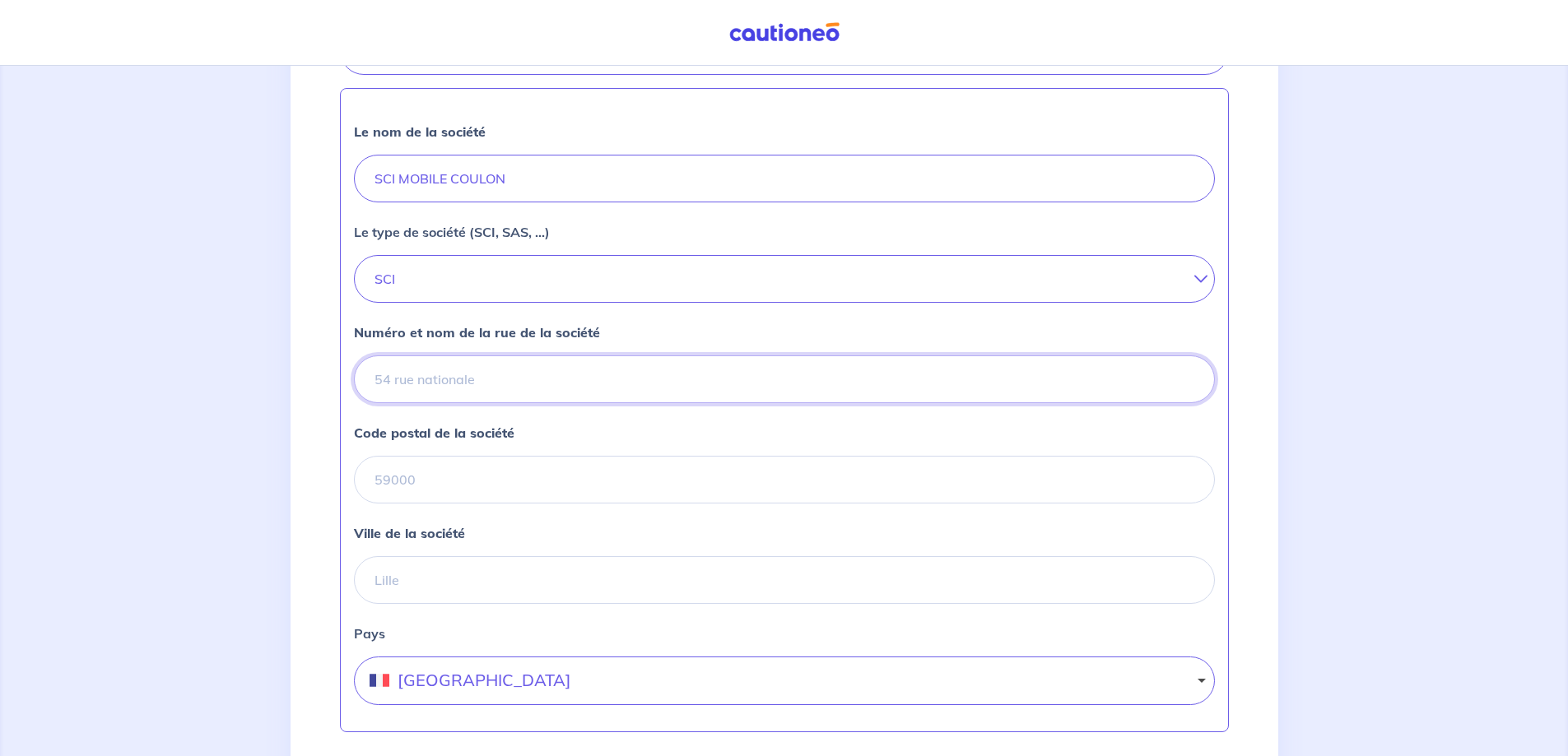
click at [416, 403] on input "Numéro et nom de la rue de la société" at bounding box center [784, 379] width 861 height 47
type input "350 chemin de la rouanne"
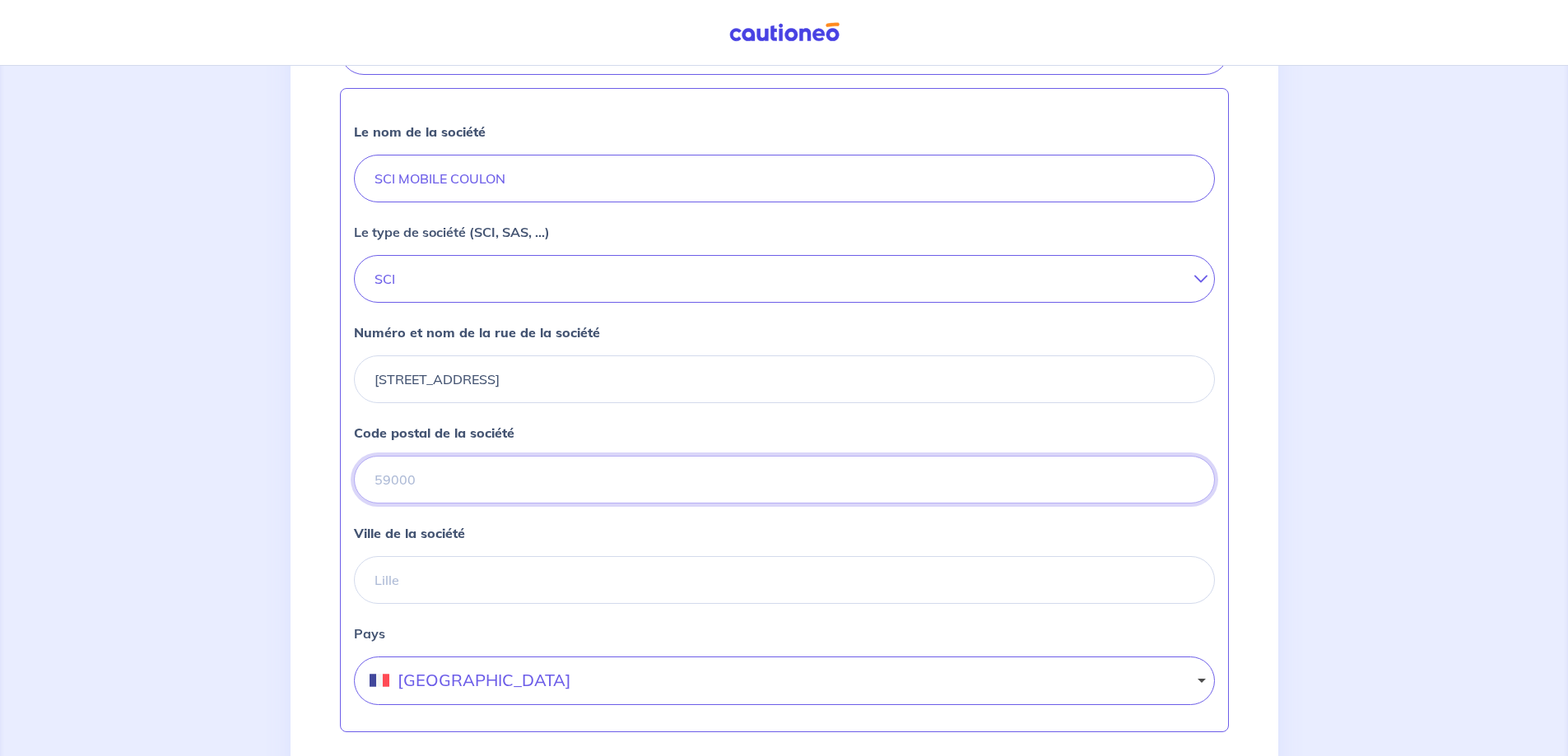
click at [415, 504] on input "Code postal de la société" at bounding box center [784, 479] width 861 height 47
type input "33240"
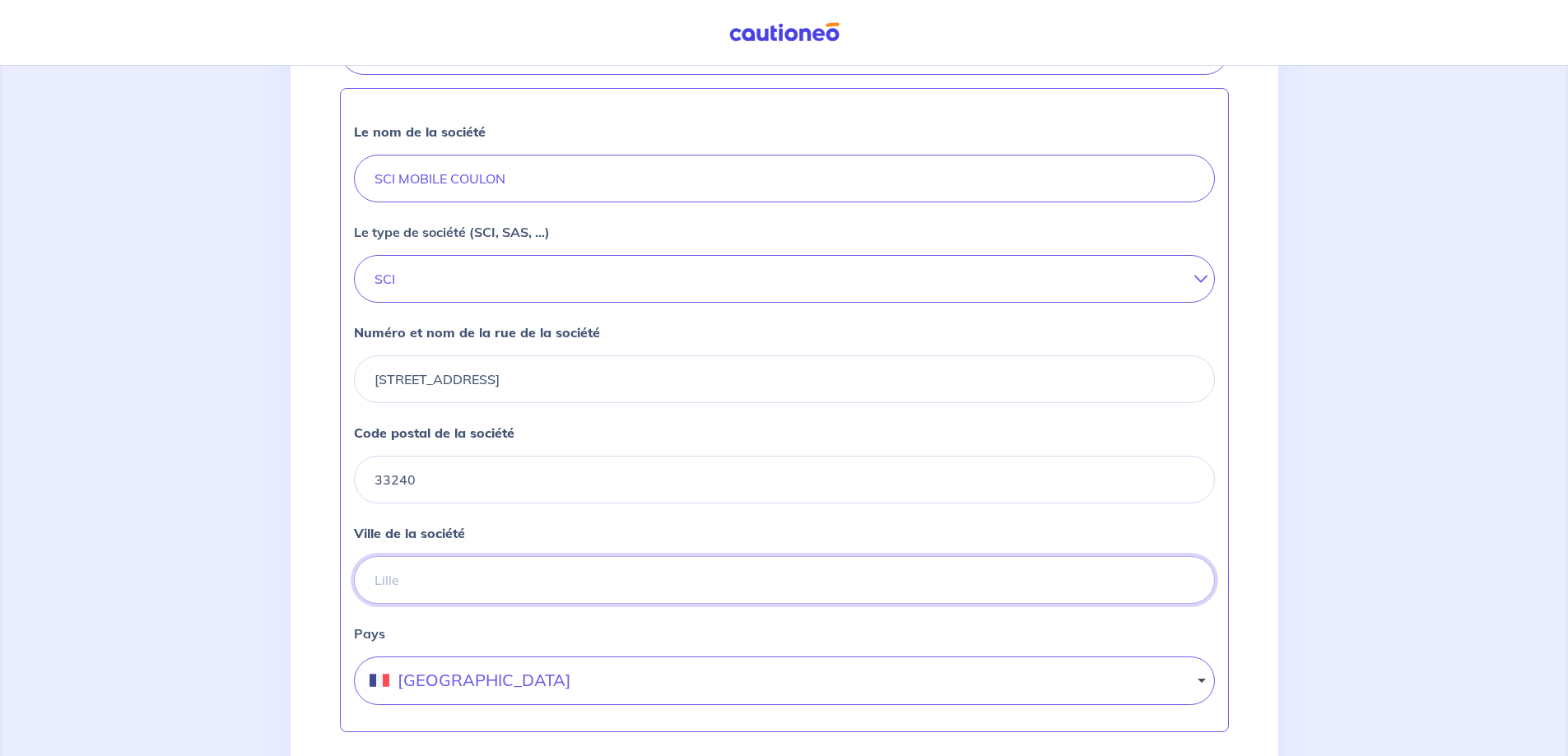
type input "Saint-Romain-la-Virvée"
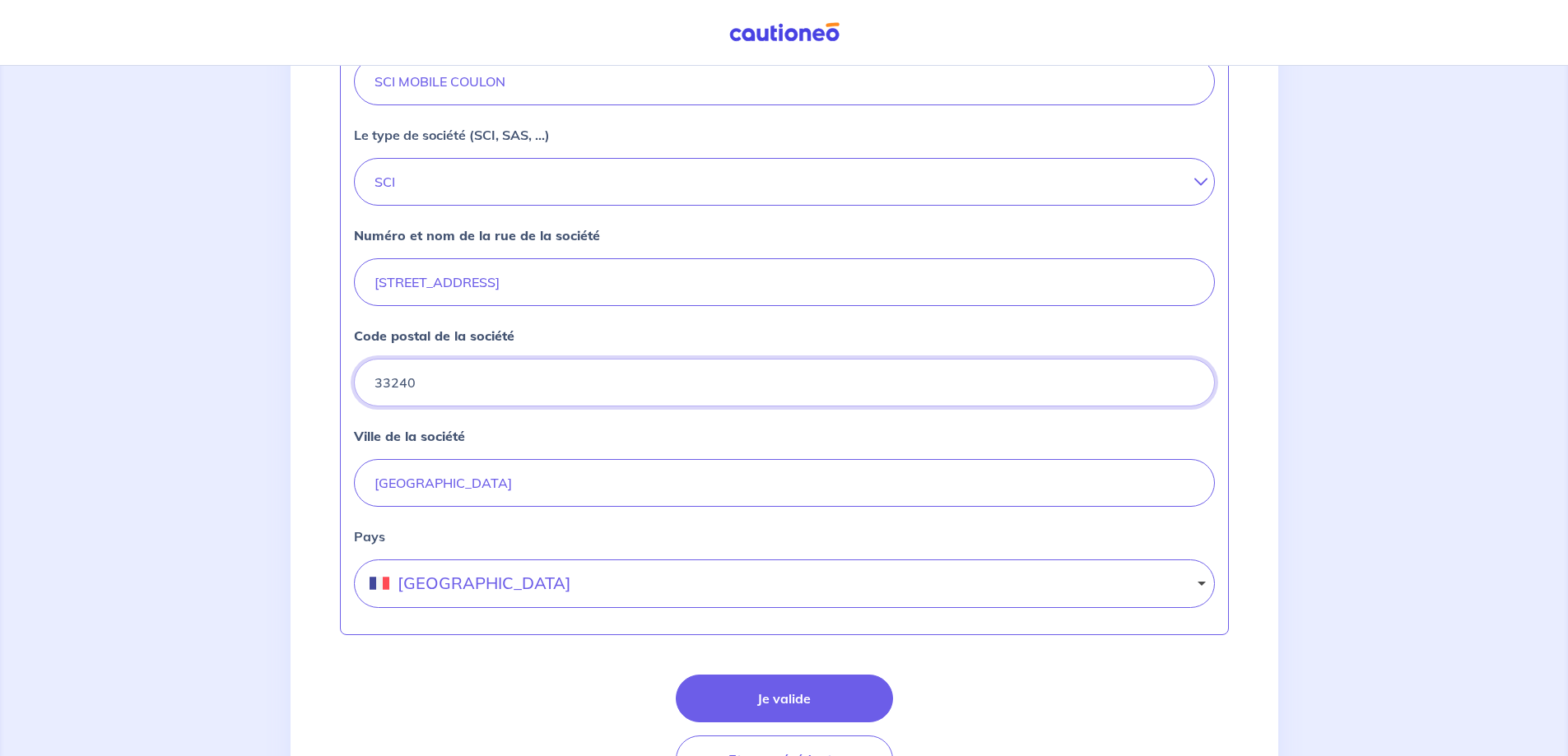
scroll to position [650, 0]
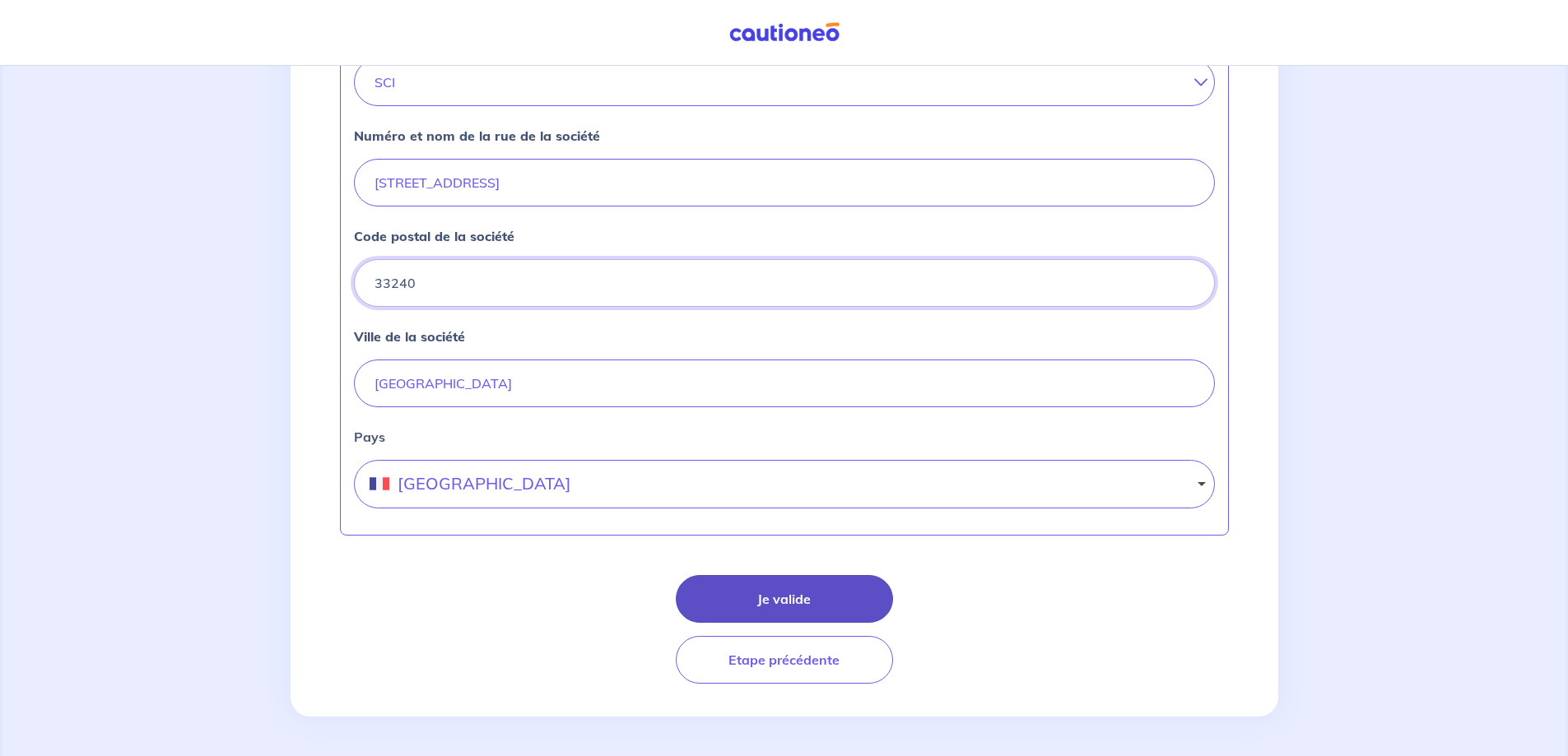
type input "33240"
click at [845, 590] on button "Je valide" at bounding box center [784, 598] width 217 height 47
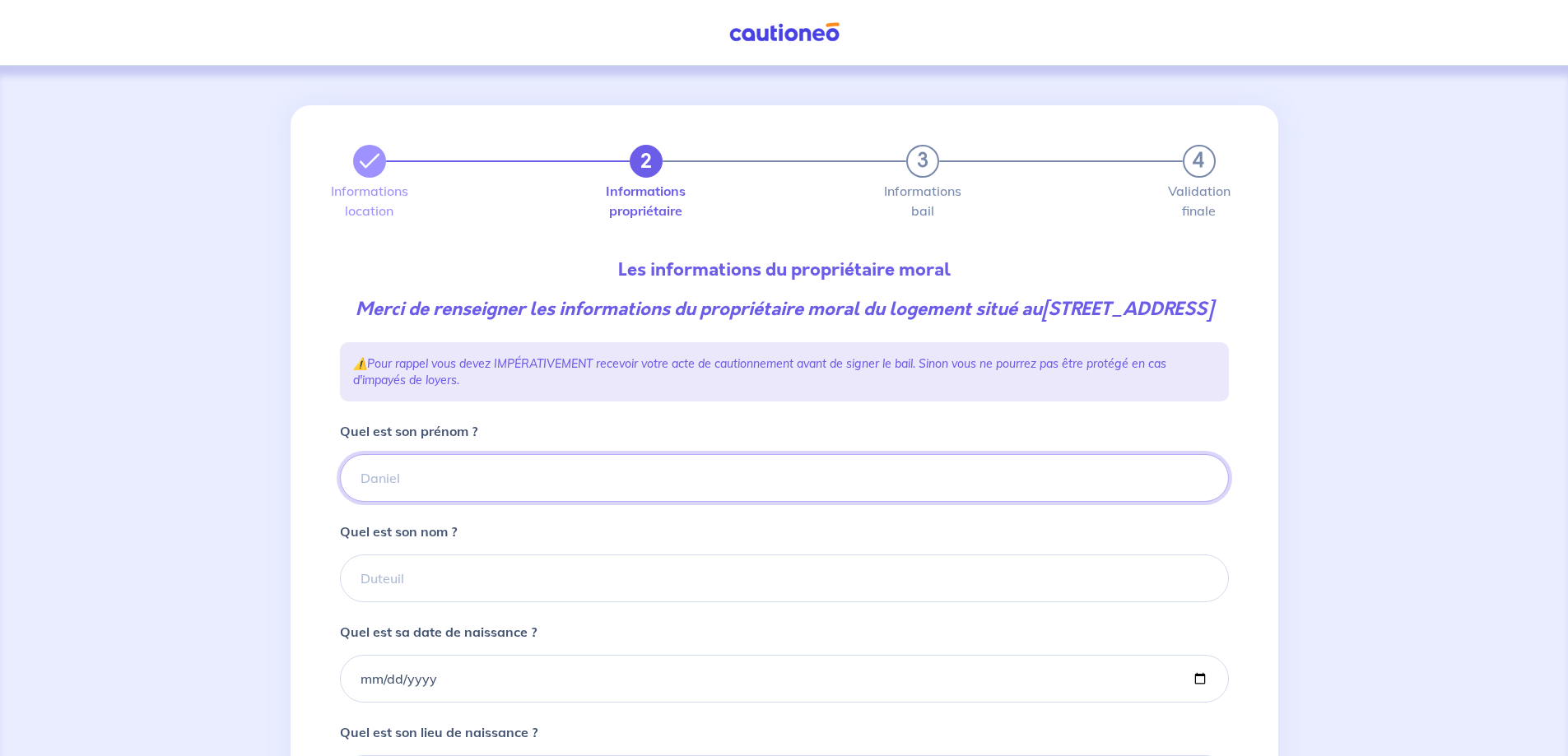
click at [451, 502] on input "Quel est son prénom ?" at bounding box center [784, 478] width 889 height 47
type input "luc"
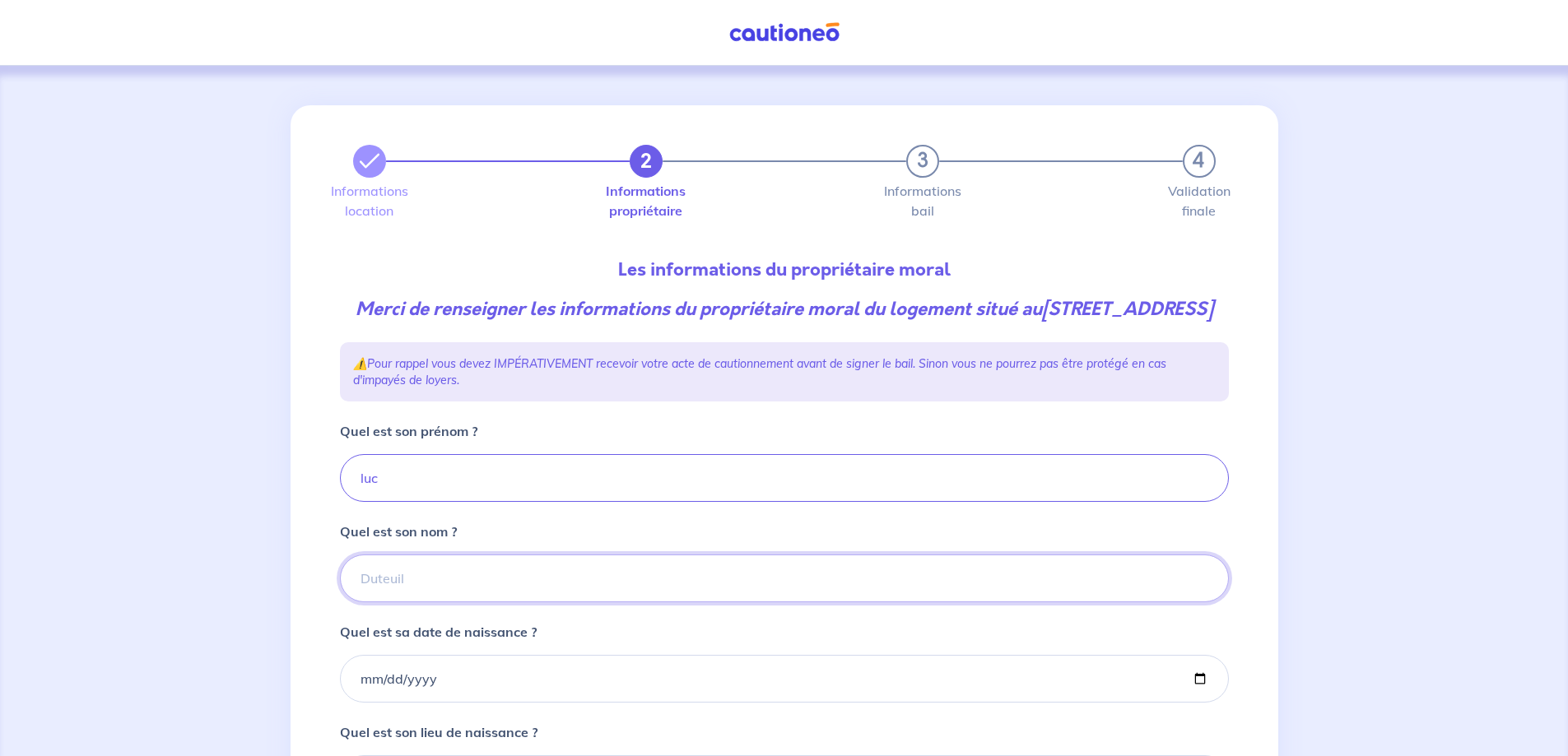
click at [455, 601] on input "Quel est son nom ?" at bounding box center [784, 578] width 889 height 47
type input "coulon"
click at [423, 703] on input "Quel est sa date de naissance ?" at bounding box center [784, 679] width 889 height 47
click at [365, 703] on input "Quel est sa date de naissance ?" at bounding box center [784, 679] width 889 height 47
type input "1959-02-22"
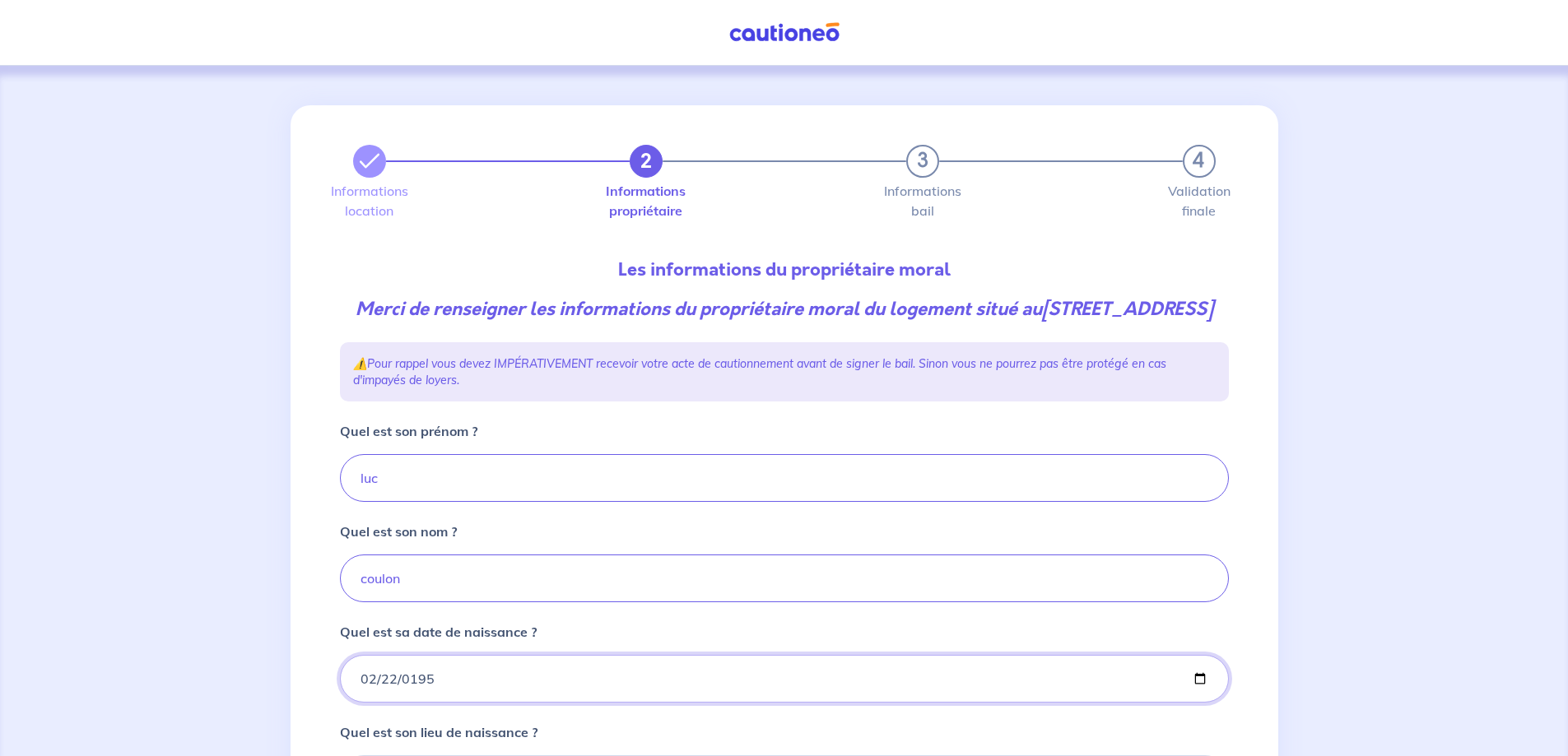
click at [567, 702] on input "1959-02-22" at bounding box center [784, 679] width 889 height 47
click at [541, 703] on input "1959-02-22" at bounding box center [784, 679] width 889 height 47
click at [474, 701] on input "1959-02-22" at bounding box center [784, 679] width 889 height 47
click at [467, 703] on input "1959-02-22" at bounding box center [784, 679] width 889 height 47
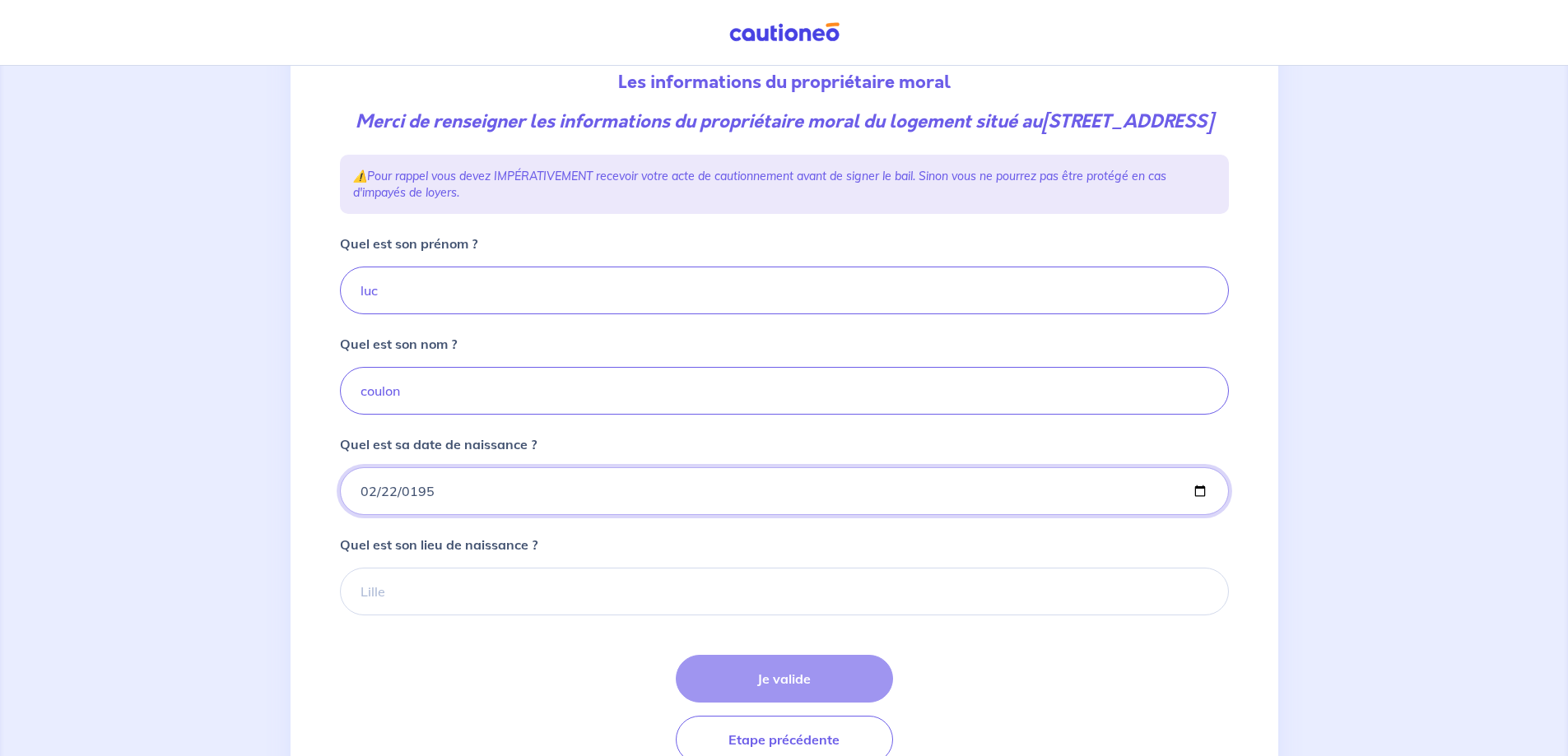
scroll to position [234, 0]
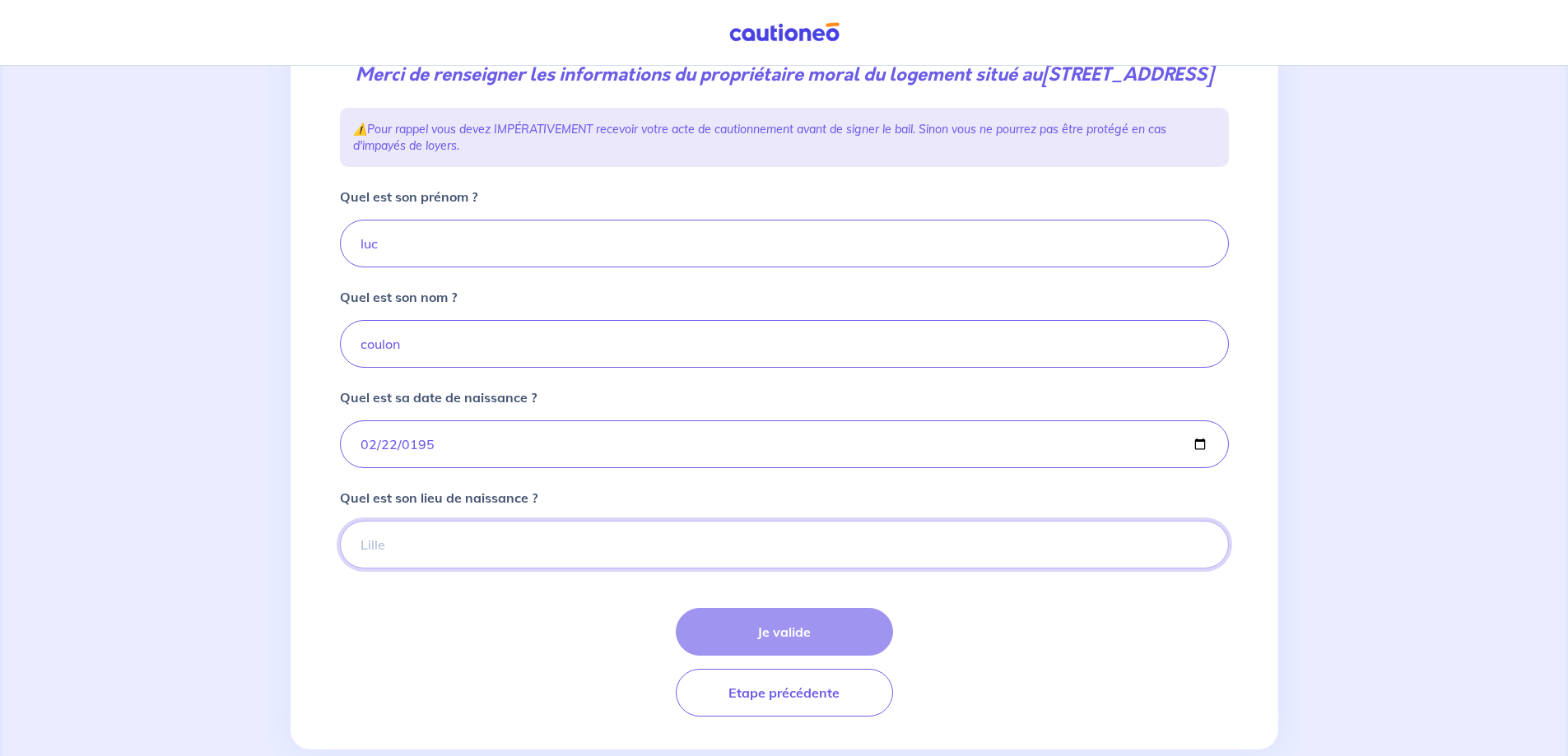
click at [425, 568] on input "Quel est son lieu de naissance ?" at bounding box center [784, 544] width 889 height 47
click at [397, 568] on input "cauderan" at bounding box center [784, 544] width 889 height 47
type input "caudéran"
click at [783, 656] on button "Je valide" at bounding box center [784, 631] width 217 height 47
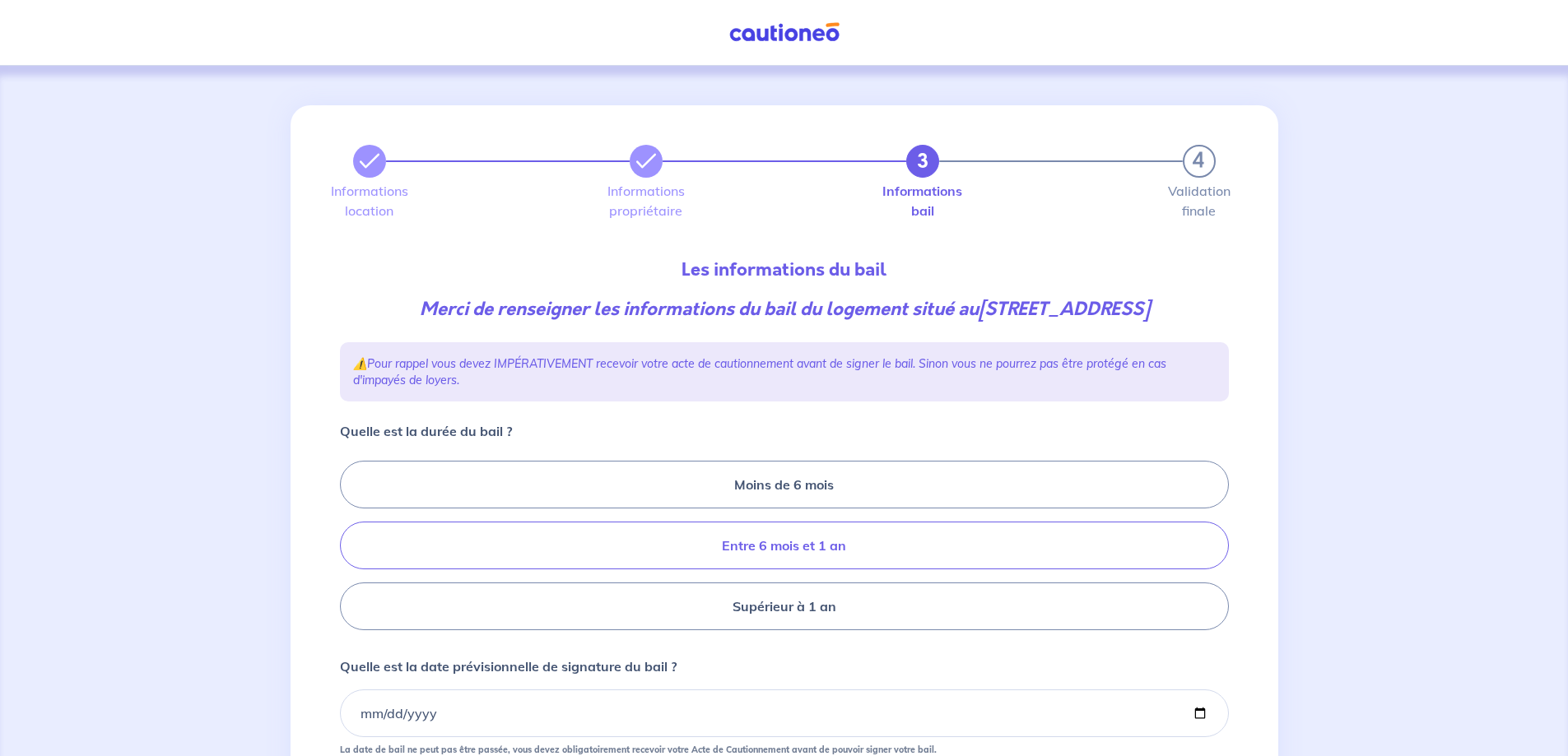
click at [827, 569] on label "Entre 6 mois et 1 an" at bounding box center [784, 545] width 889 height 47
click at [350, 551] on input "Entre 6 mois et 1 an" at bounding box center [345, 546] width 10 height 10
radio input "true"
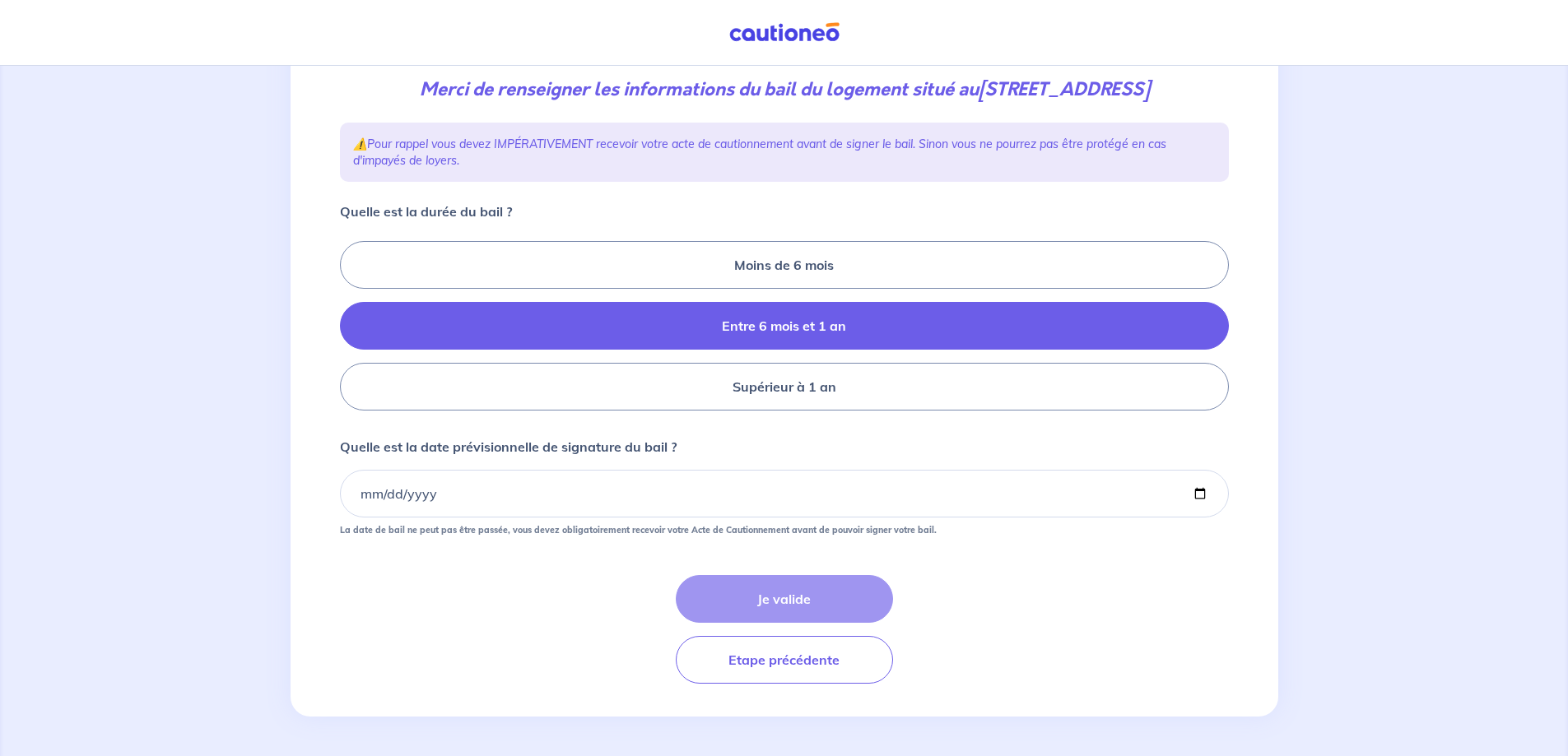
scroll to position [246, 0]
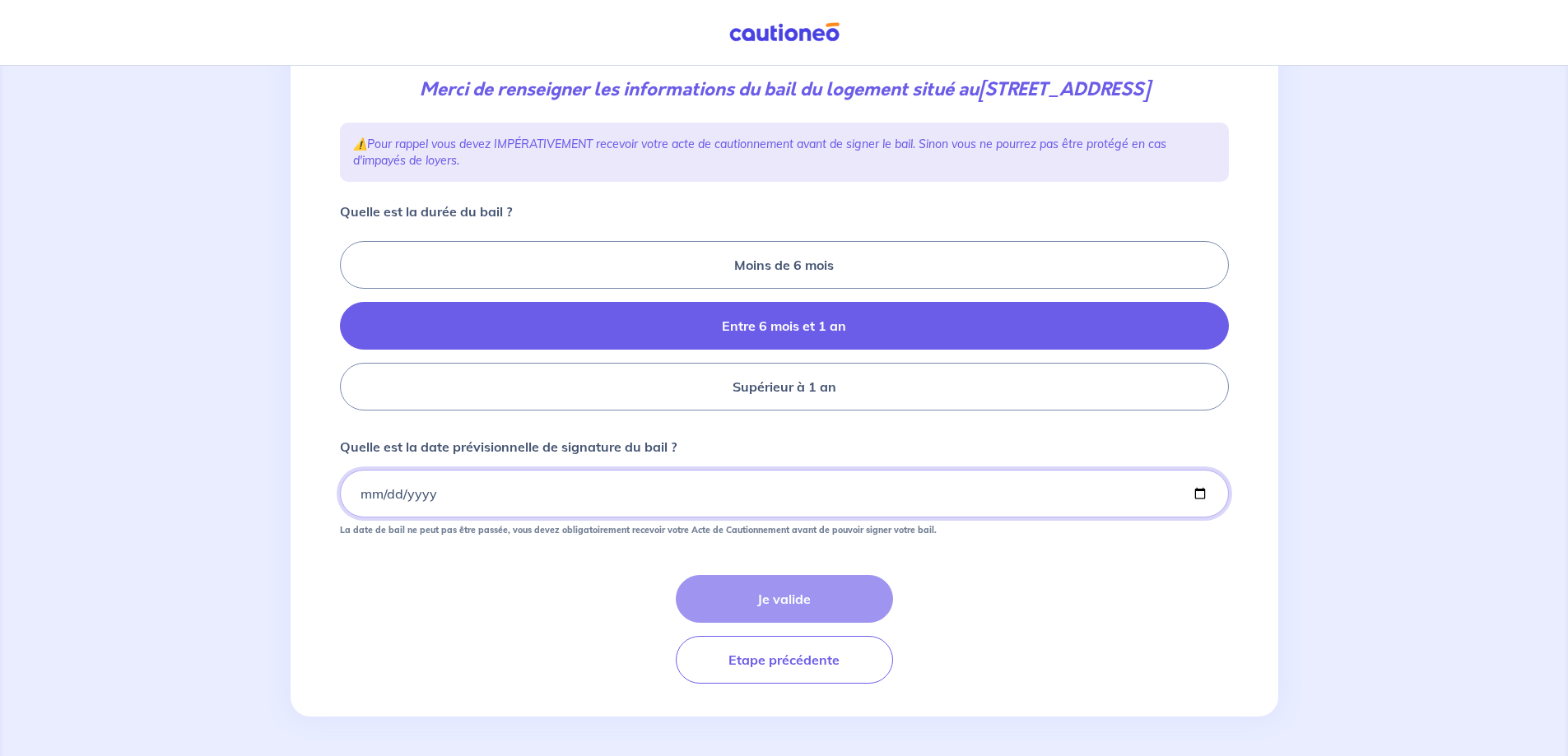
click at [381, 492] on input "Quelle est la date prévisionnelle de signature du bail ?" at bounding box center [784, 493] width 889 height 47
click at [429, 490] on input "Quelle est la date prévisionnelle de signature du bail ?" at bounding box center [784, 493] width 889 height 47
click at [375, 495] on input "Quelle est la date prévisionnelle de signature du bail ?" at bounding box center [784, 493] width 889 height 47
click at [362, 497] on input "Quelle est la date prévisionnelle de signature du bail ?" at bounding box center [784, 493] width 889 height 47
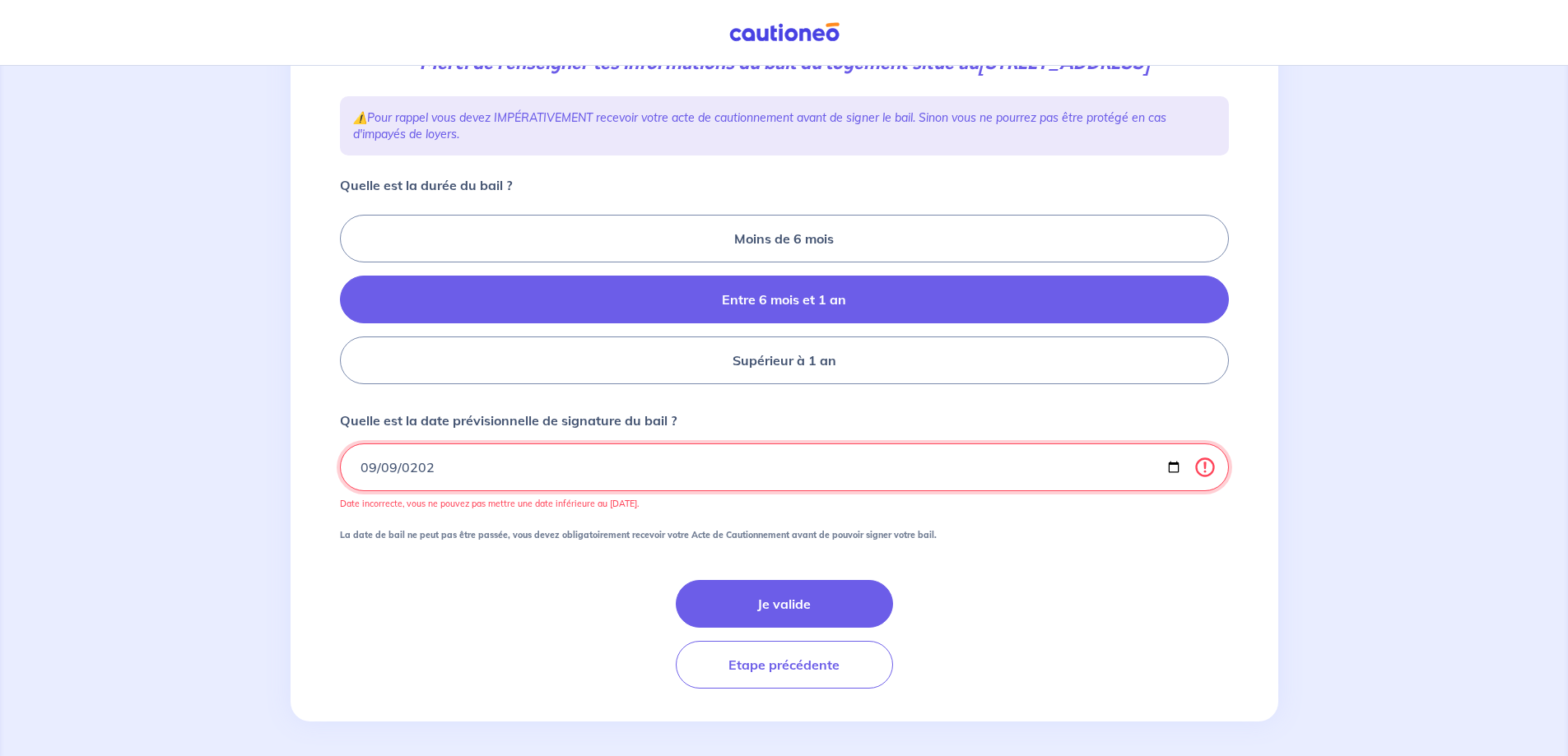
type input "2025-09-09"
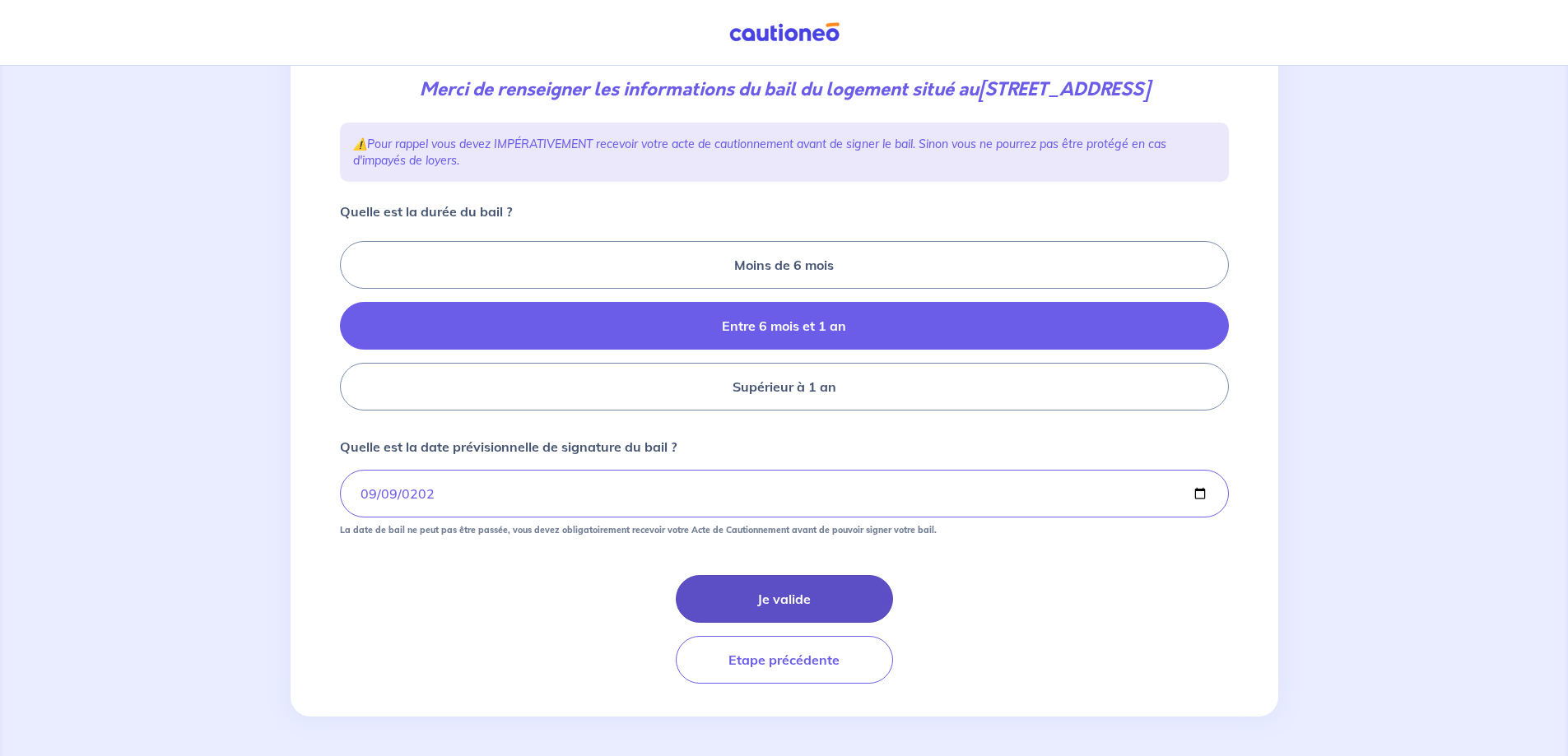
click at [752, 599] on button "Je valide" at bounding box center [784, 598] width 217 height 47
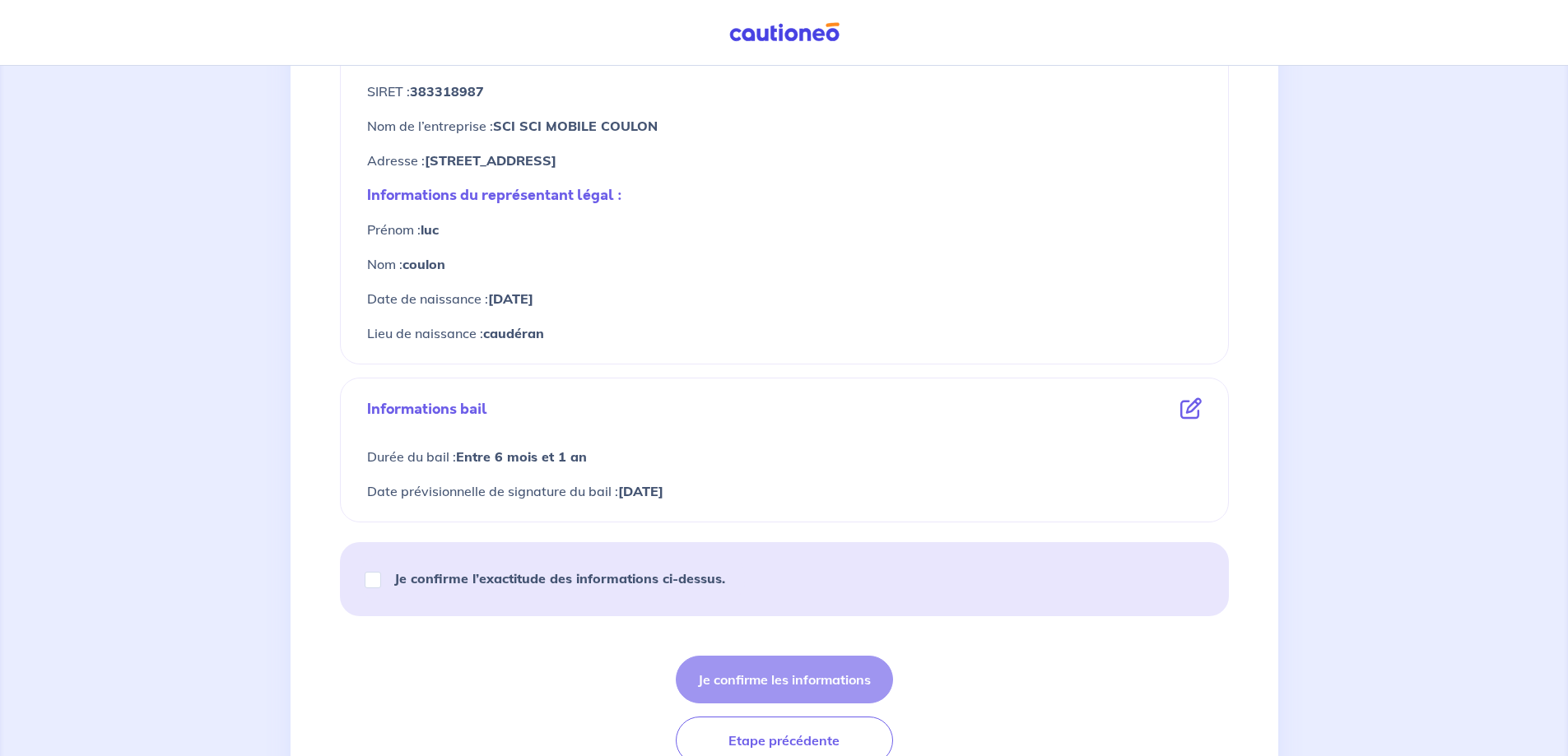
scroll to position [725, 0]
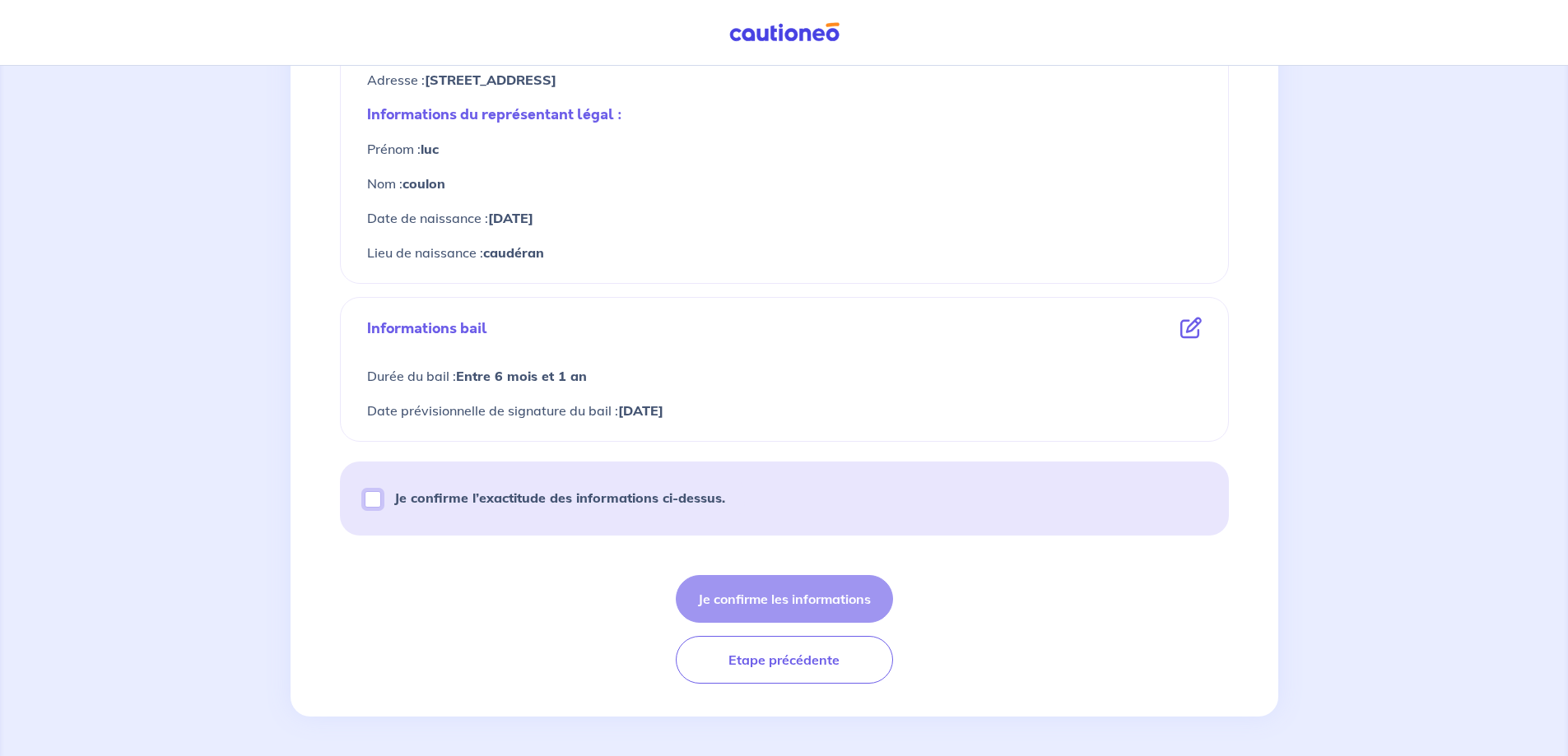
click at [379, 502] on input "Je confirme l’exactitude des informations ci-dessus." at bounding box center [372, 499] width 16 height 16
checkbox input "true"
click at [805, 594] on button "Je confirme les informations" at bounding box center [784, 598] width 217 height 47
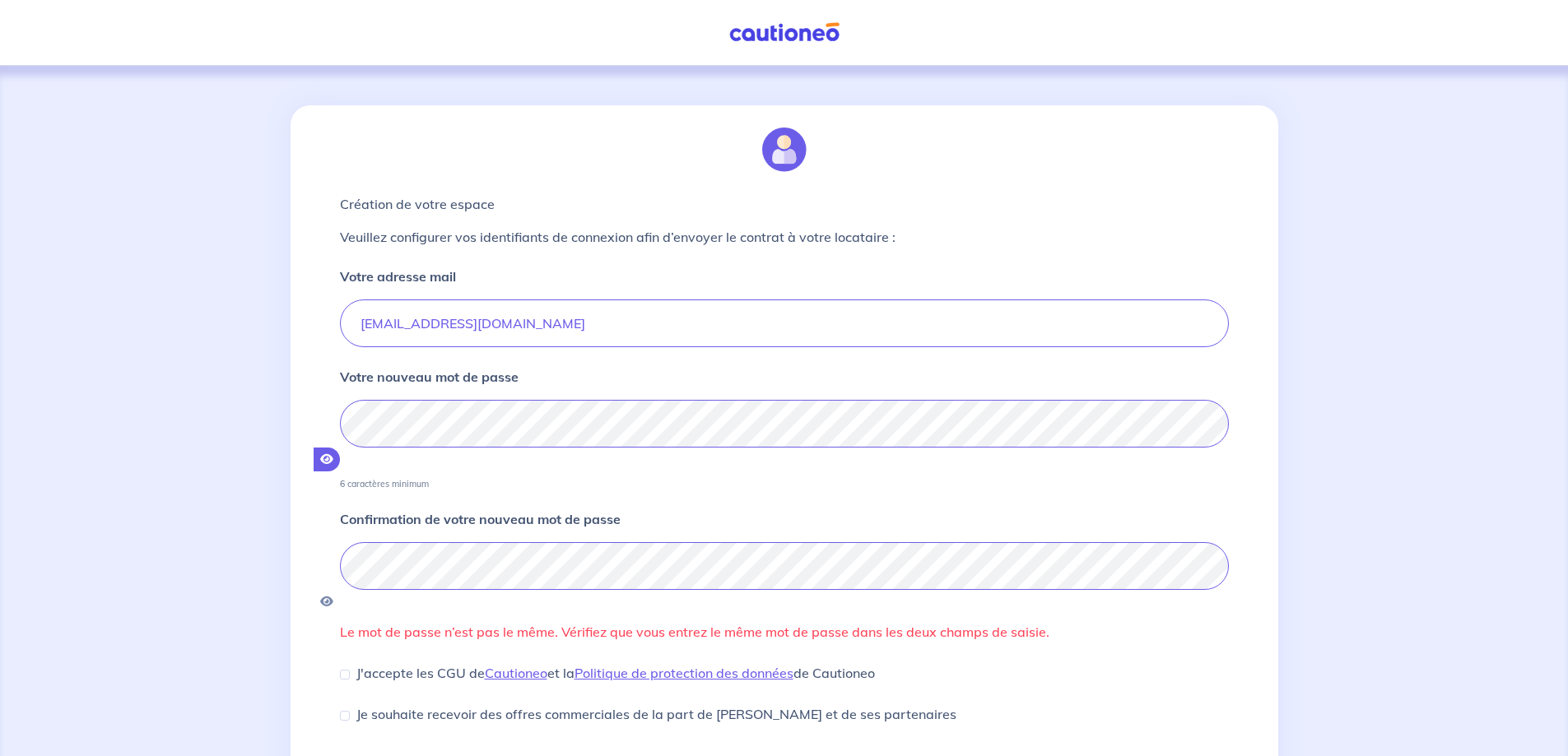
click at [333, 454] on icon "button" at bounding box center [326, 459] width 13 height 11
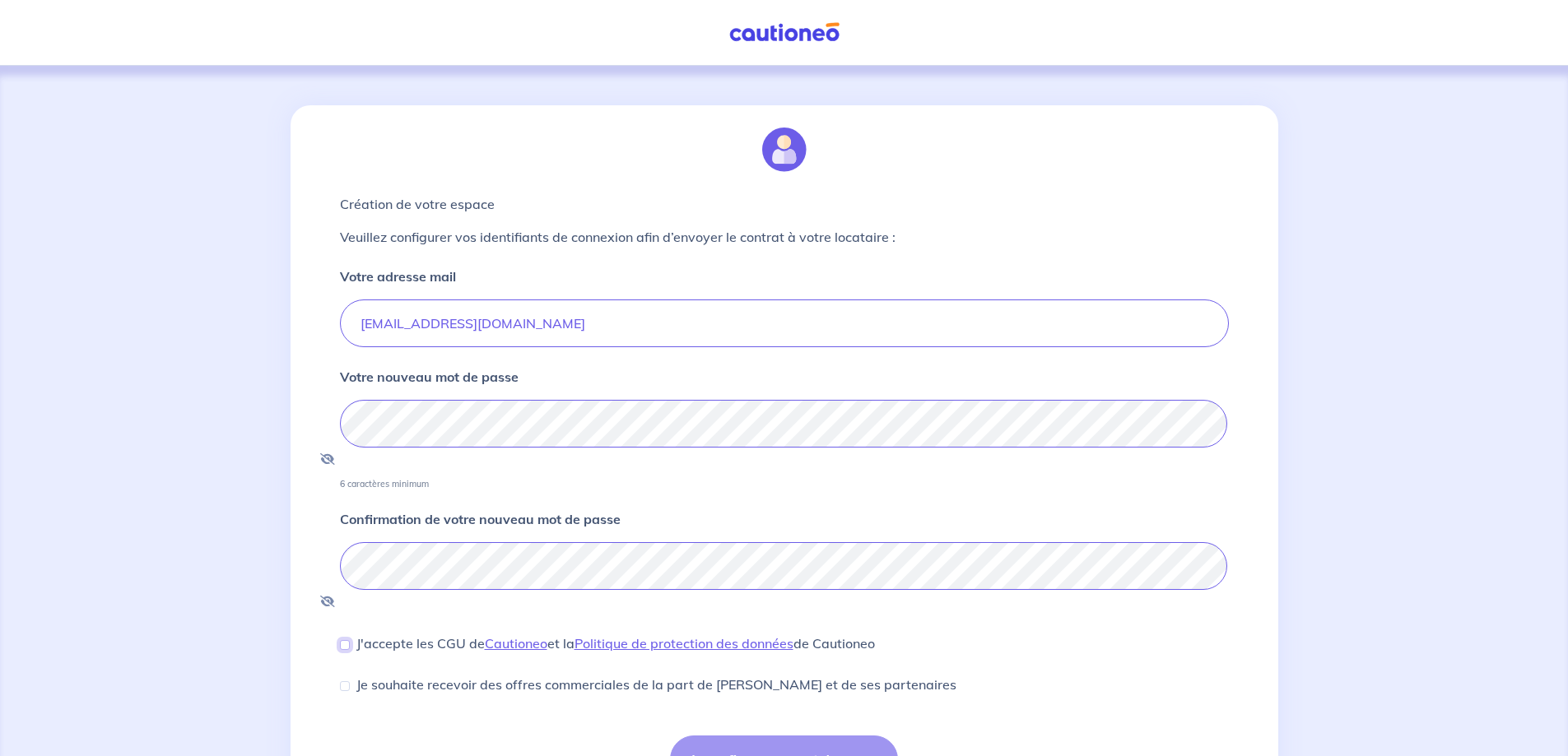
click at [343, 641] on input "J'accepte les CGU de Cautioneo et la Politique de protection des données de Cau…" at bounding box center [344, 645] width 9 height 9
checkbox input "true"
click at [809, 735] on button "Je confirme mon mot de passe" at bounding box center [784, 759] width 228 height 47
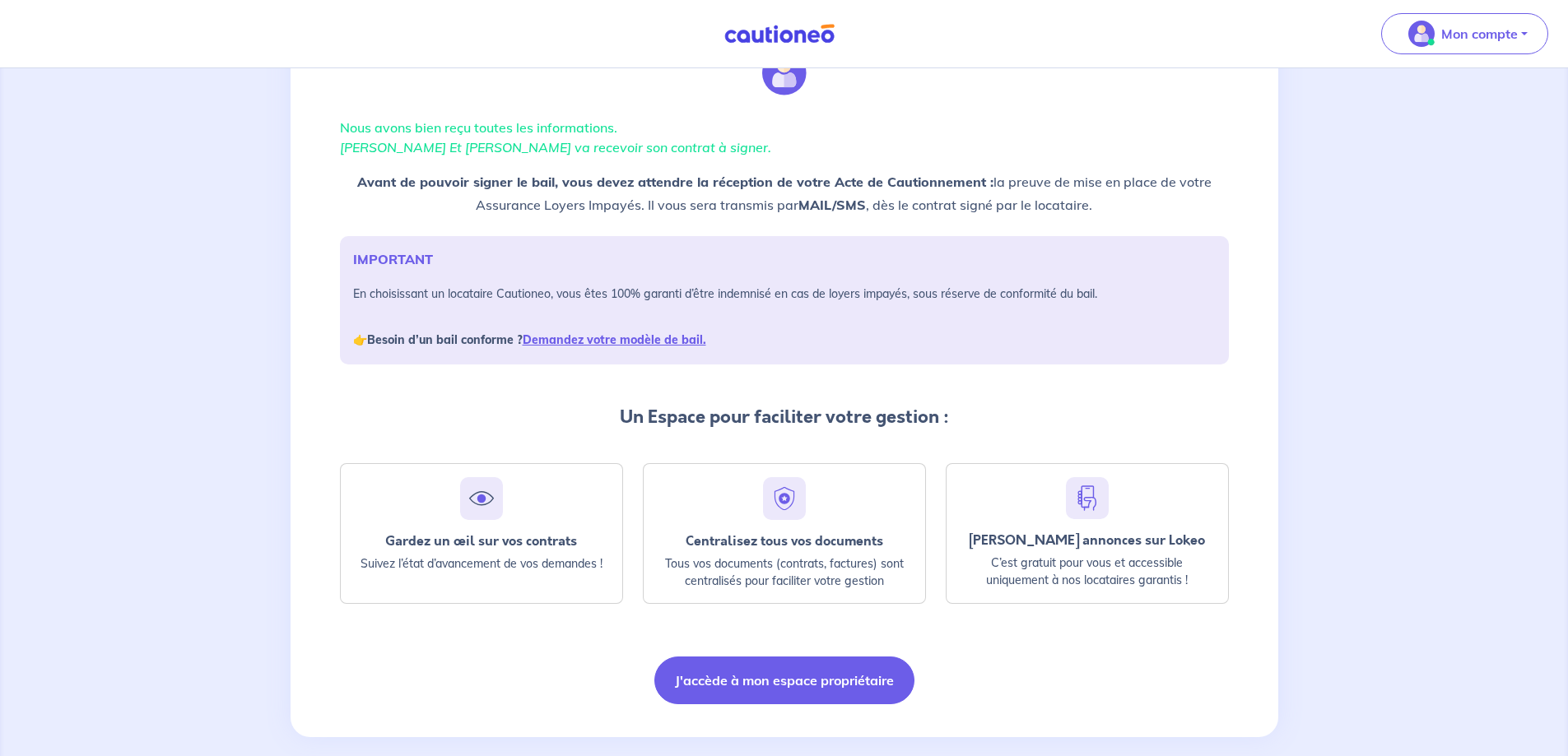
scroll to position [100, 0]
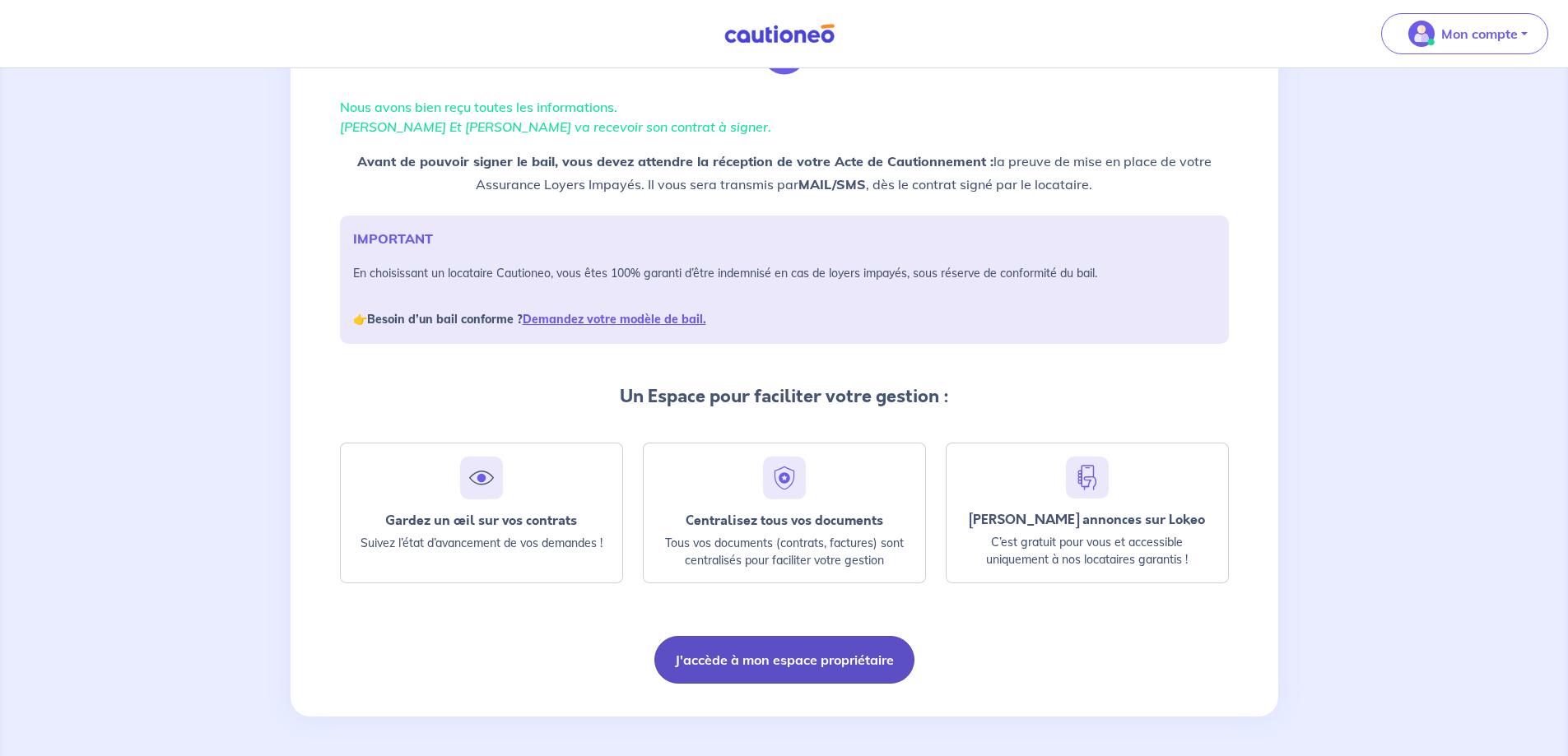
click at [771, 661] on button "J'accède à mon espace propriétaire" at bounding box center [784, 660] width 260 height 47
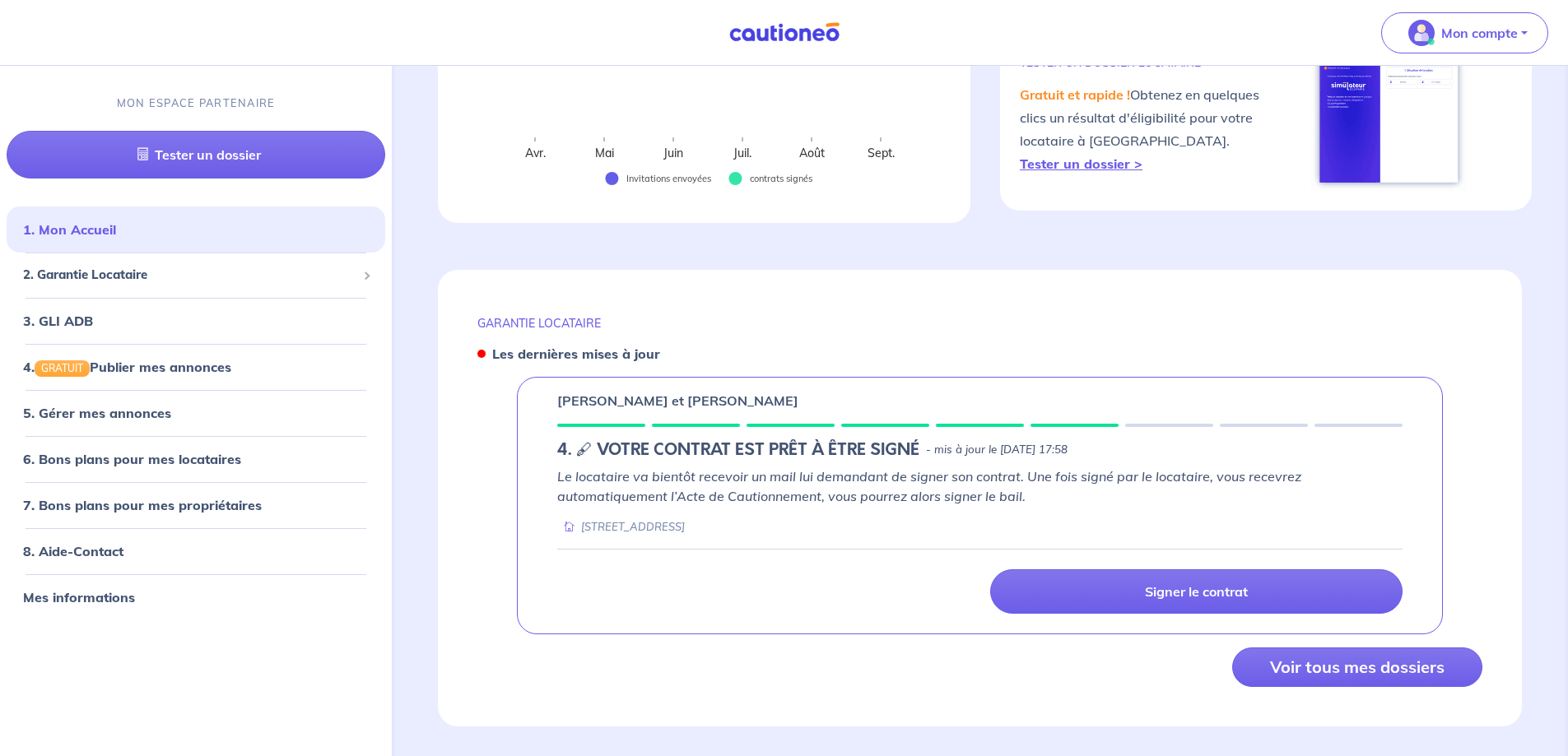
scroll to position [426, 0]
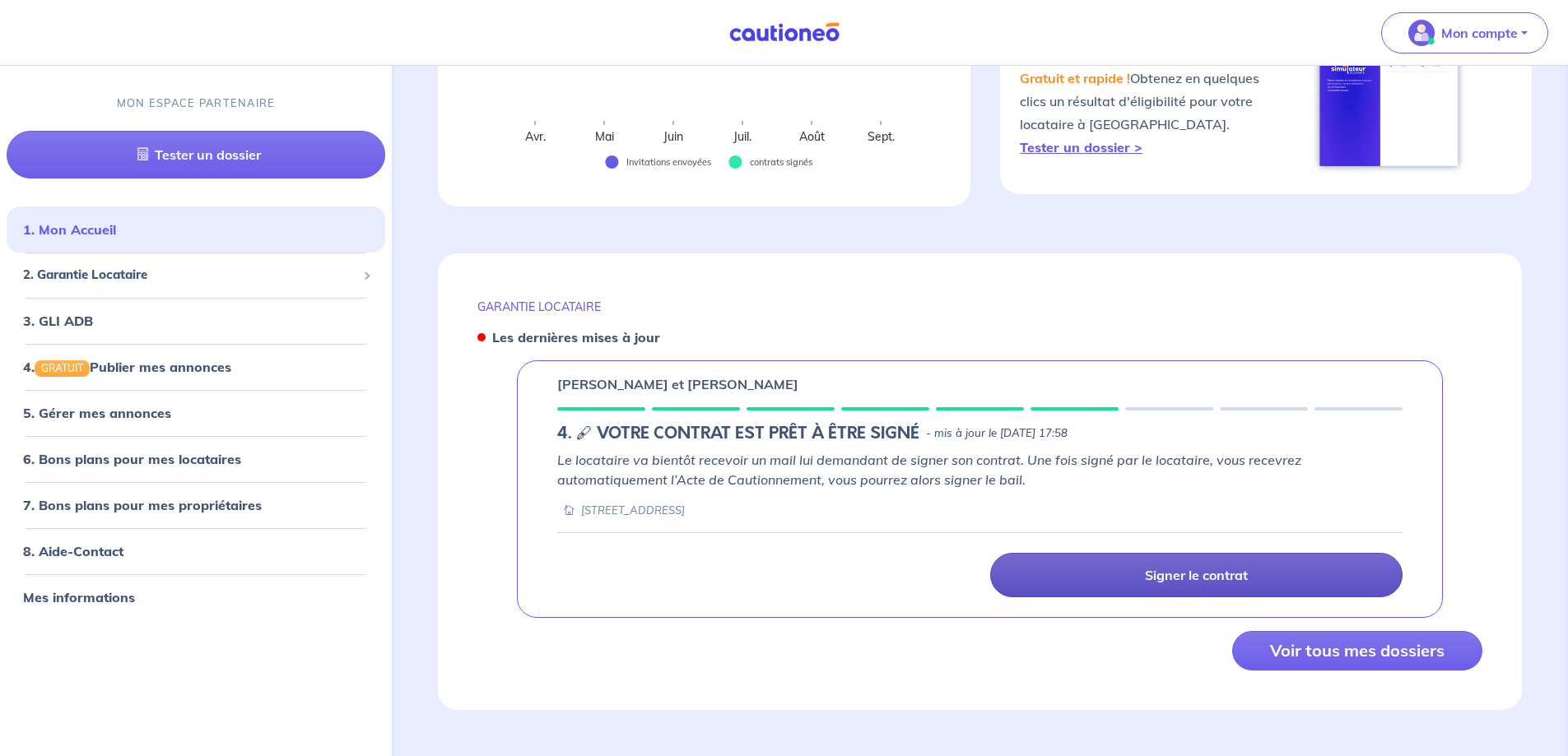
click at [1244, 575] on p "Signer le contrat" at bounding box center [1195, 574] width 102 height 16
